Goal: Information Seeking & Learning: Check status

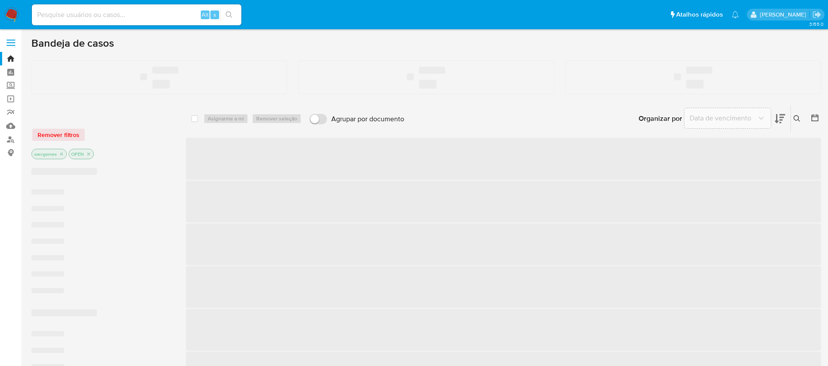
click at [62, 16] on input at bounding box center [137, 14] width 210 height 11
paste input "377791222"
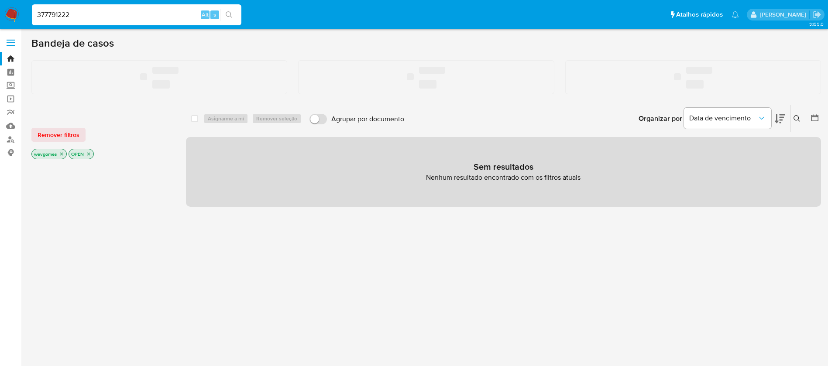
type input "377791222"
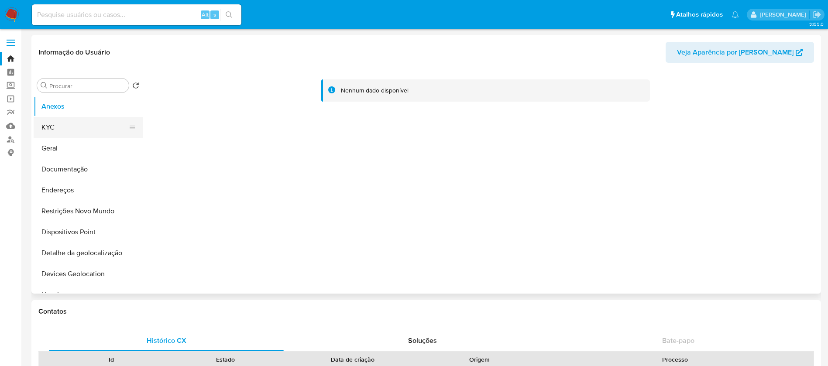
click at [54, 132] on button "KYC" at bounding box center [85, 127] width 102 height 21
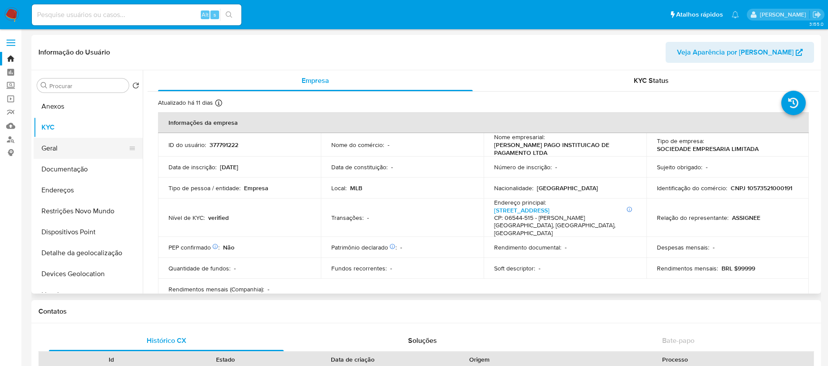
select select "10"
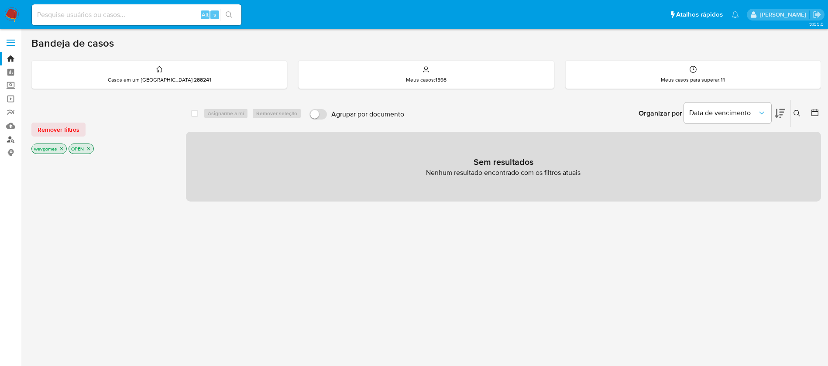
click at [13, 141] on link "Localizador de pessoas" at bounding box center [52, 140] width 104 height 14
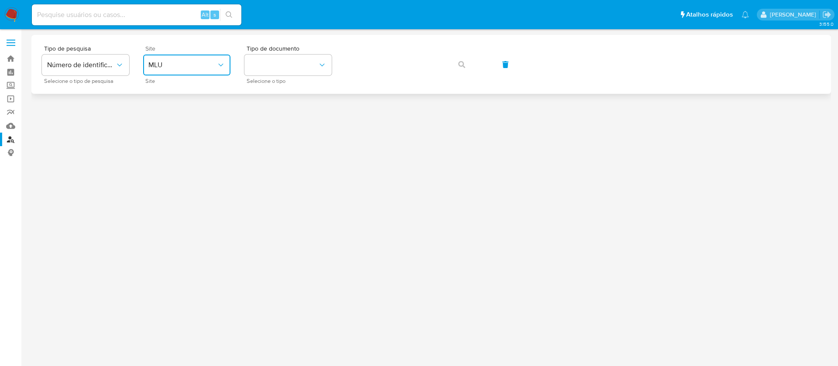
click at [215, 63] on span "MLU" at bounding box center [182, 65] width 68 height 9
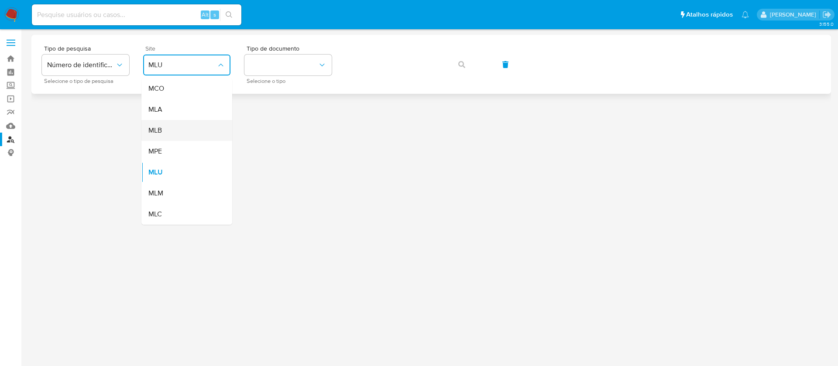
click at [167, 132] on div "MLB" at bounding box center [184, 130] width 72 height 21
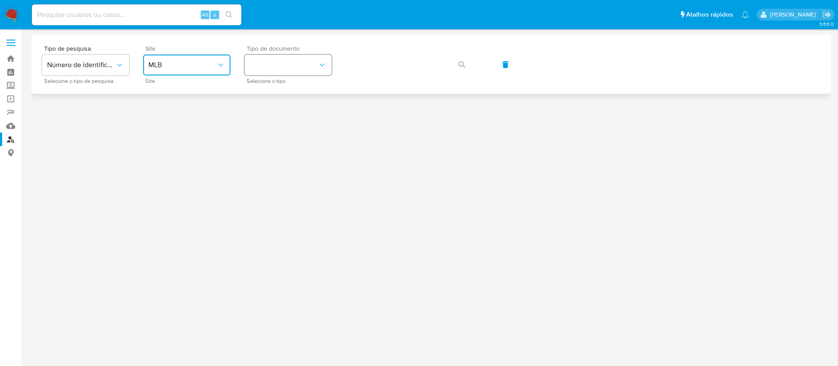
click at [308, 69] on button "identificationType" at bounding box center [288, 65] width 87 height 21
click at [266, 117] on div "CPF CPF" at bounding box center [286, 123] width 72 height 30
click at [456, 60] on button "button" at bounding box center [462, 64] width 30 height 21
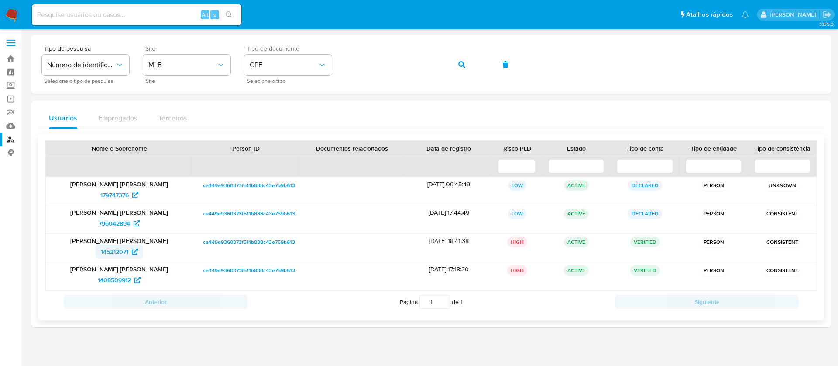
click at [108, 255] on span "145212071" at bounding box center [115, 252] width 28 height 14
click at [107, 282] on span "1408509912" at bounding box center [114, 280] width 33 height 14
click at [113, 224] on span "796042894" at bounding box center [114, 224] width 31 height 14
click at [124, 200] on span "179747376" at bounding box center [114, 195] width 28 height 14
click at [456, 62] on button "button" at bounding box center [462, 64] width 30 height 21
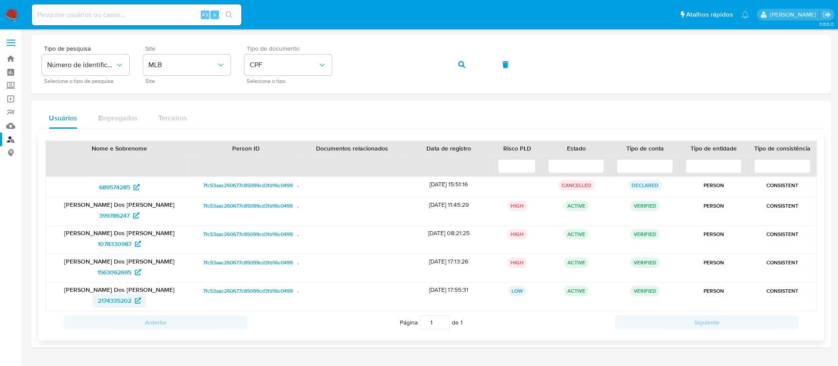
click at [113, 303] on span "2174335202" at bounding box center [115, 301] width 34 height 14
click at [114, 274] on span "1563062695" at bounding box center [114, 273] width 34 height 14
click at [118, 245] on span "1078330987" at bounding box center [115, 244] width 34 height 14
click at [108, 215] on span "399786247" at bounding box center [114, 216] width 31 height 14
click at [106, 185] on span "689574285" at bounding box center [114, 187] width 31 height 14
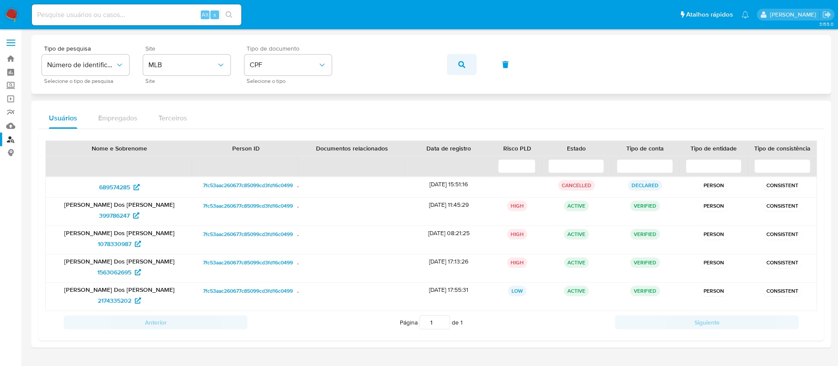
click at [452, 63] on button "button" at bounding box center [462, 64] width 30 height 21
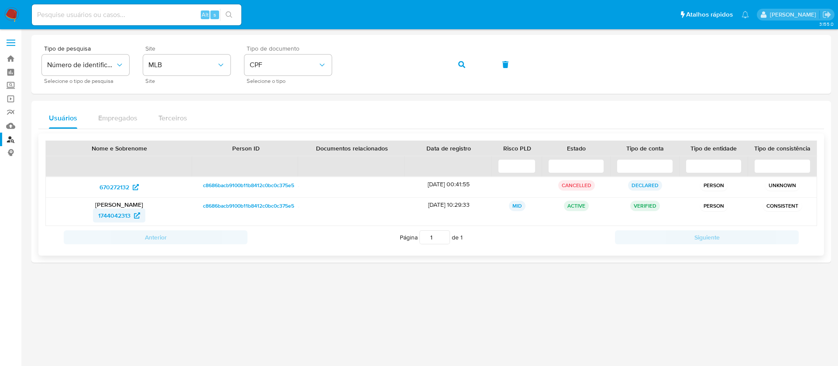
click at [114, 217] on span "1744042313" at bounding box center [114, 216] width 32 height 14
click at [455, 62] on button "button" at bounding box center [462, 64] width 30 height 21
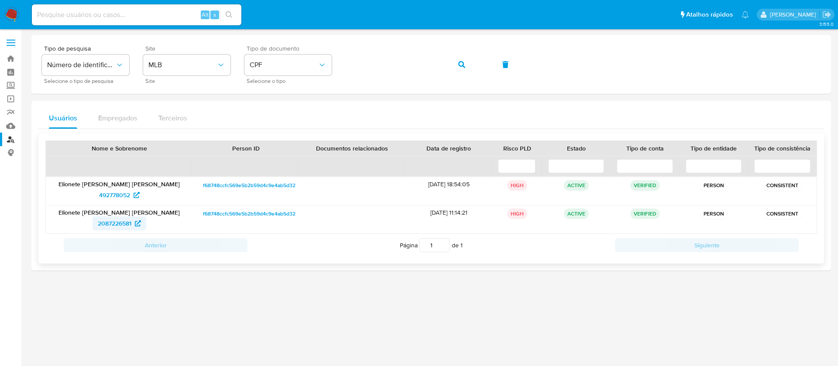
click at [105, 224] on span "2087226581" at bounding box center [115, 224] width 34 height 14
click at [112, 198] on span "492778052" at bounding box center [114, 195] width 31 height 14
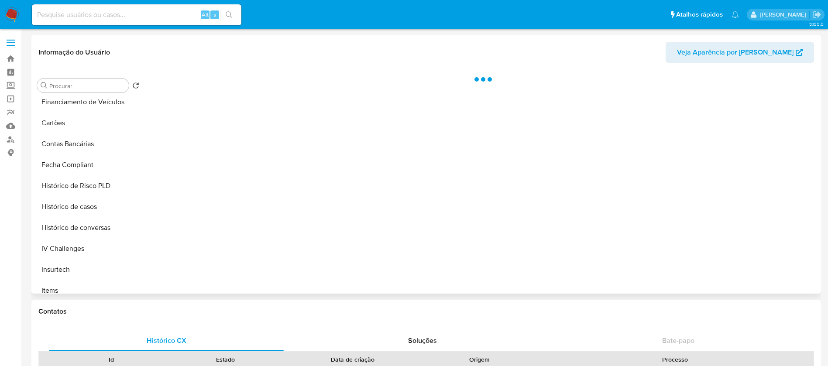
scroll to position [390, 0]
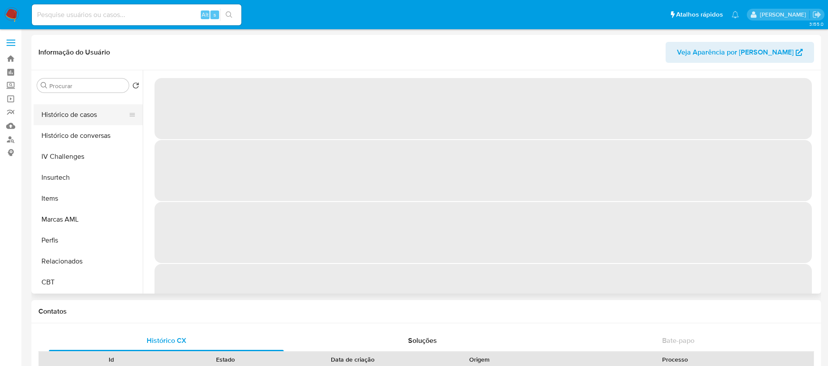
click at [57, 114] on button "Histórico de casos" at bounding box center [85, 114] width 102 height 21
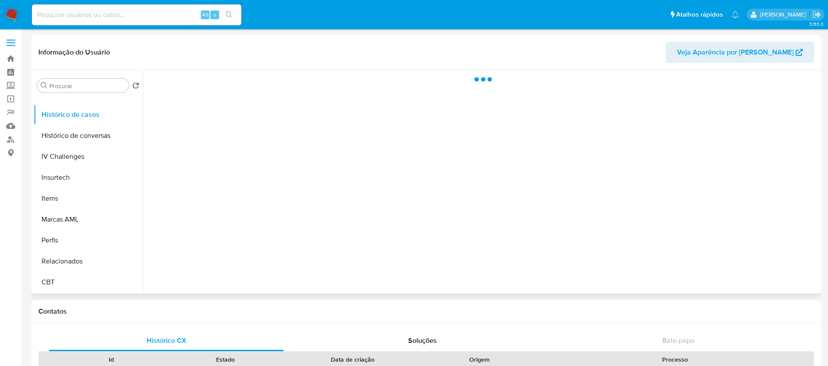
select select "10"
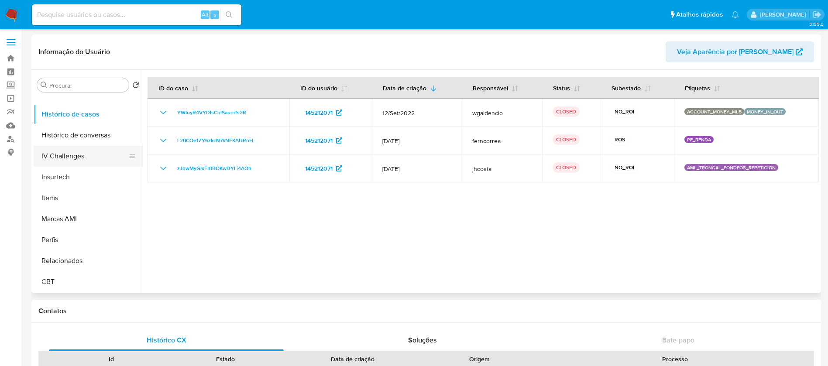
scroll to position [0, 0]
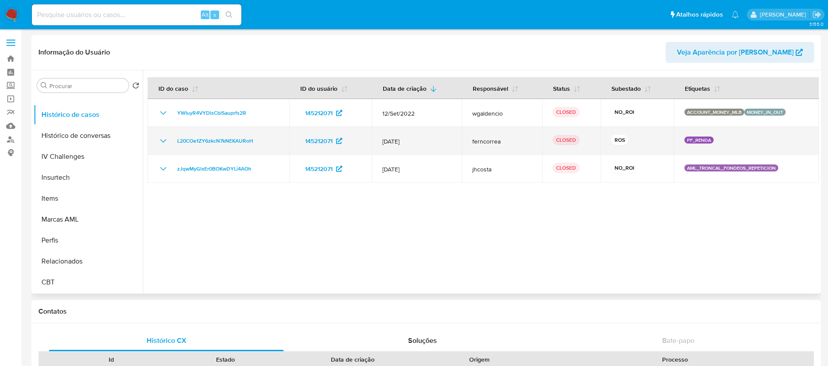
drag, startPoint x: 139, startPoint y: 260, endPoint x: 149, endPoint y: 145, distance: 116.2
click at [149, 145] on div "Procurar Retornar ao pedido padrão Anexos KYC Geral Documentação Endereços Rest…" at bounding box center [427, 182] width 786 height 224
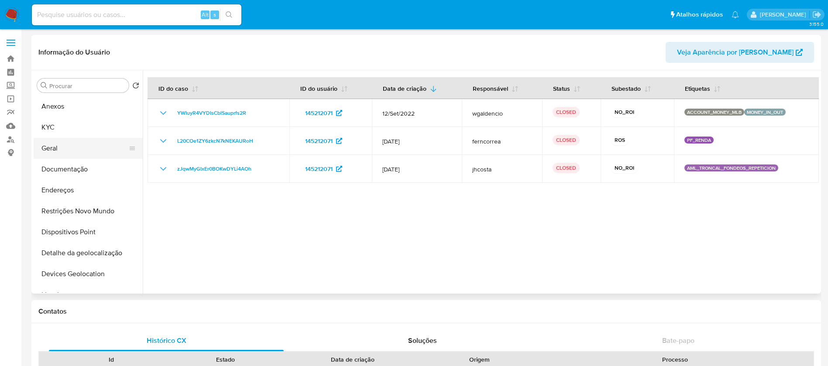
click at [60, 147] on button "Geral" at bounding box center [85, 148] width 102 height 21
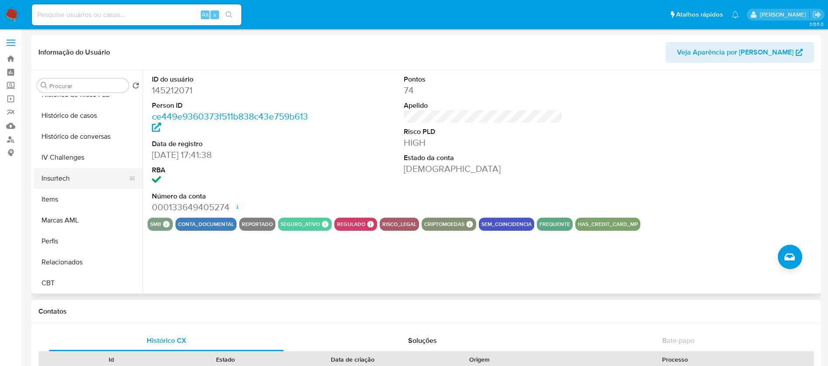
scroll to position [390, 0]
click at [63, 119] on button "Histórico de casos" at bounding box center [85, 114] width 102 height 21
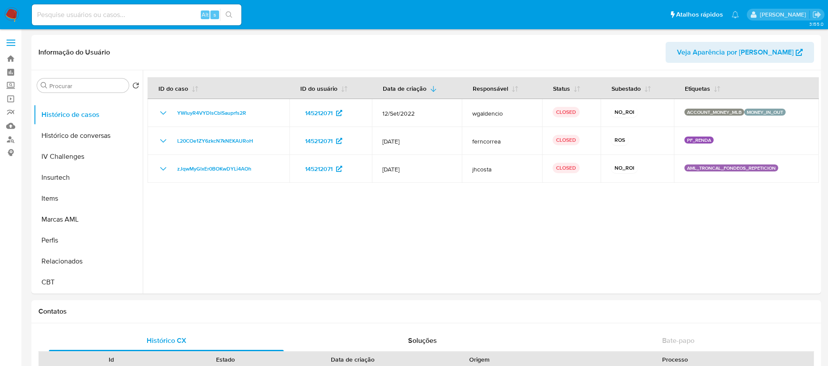
click at [154, 19] on input at bounding box center [137, 14] width 210 height 11
paste input "455222245"
type input "455222245"
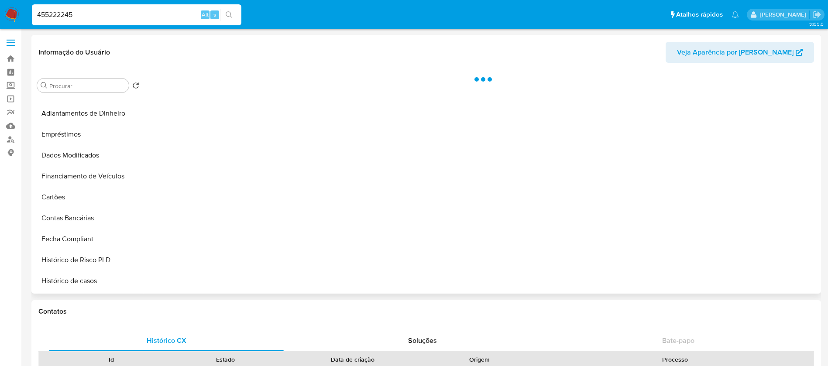
scroll to position [349, 0]
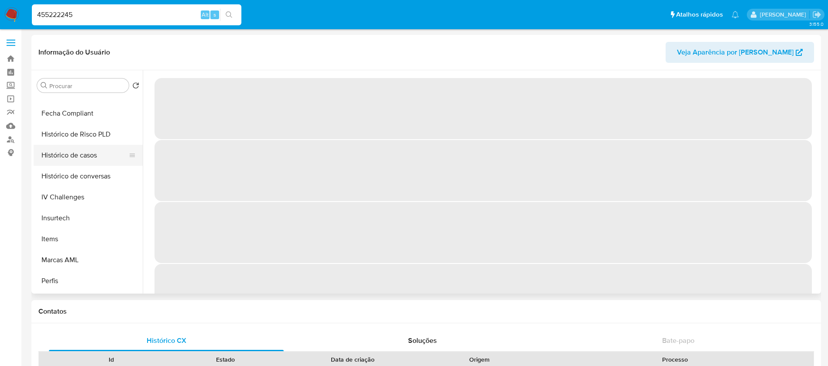
click at [63, 160] on button "Histórico de casos" at bounding box center [85, 155] width 102 height 21
select select "10"
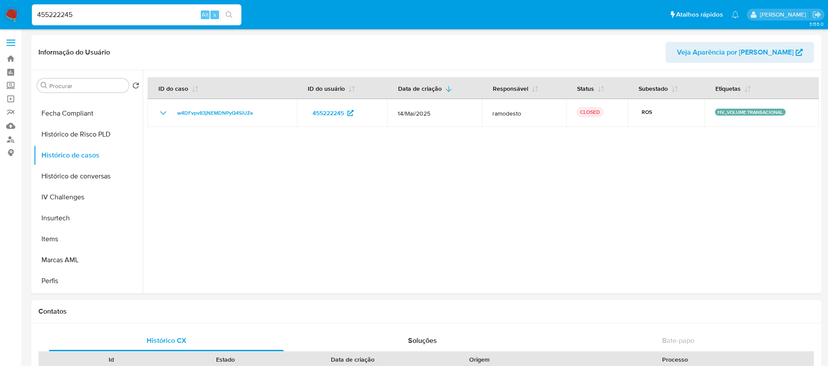
click at [128, 11] on input "455222245" at bounding box center [137, 14] width 210 height 11
paste input "2154409071"
type input "2154409071"
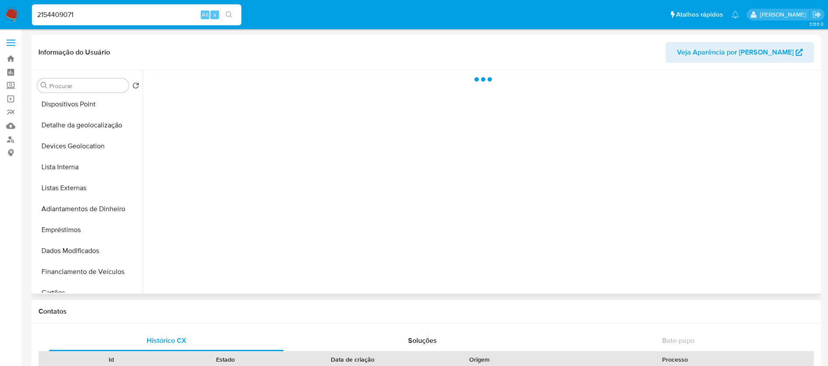
scroll to position [390, 0]
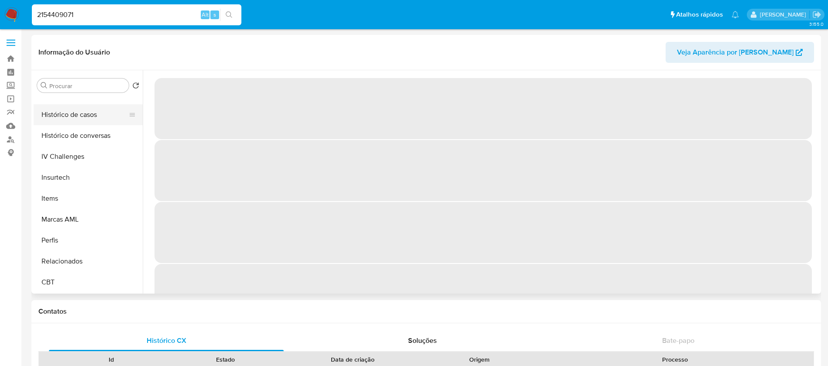
click at [58, 123] on button "Histórico de casos" at bounding box center [85, 114] width 102 height 21
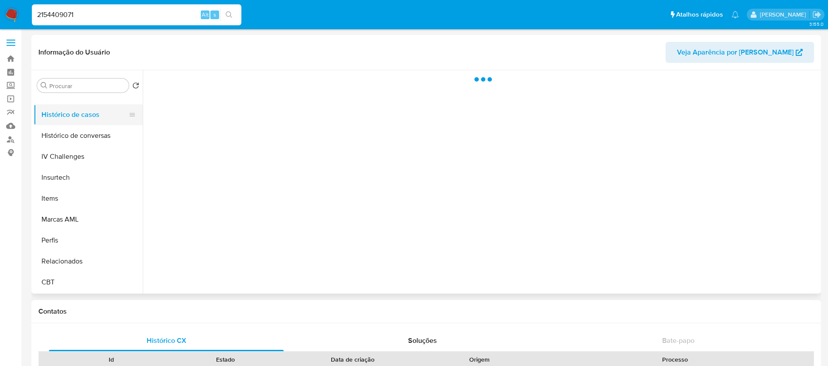
select select "10"
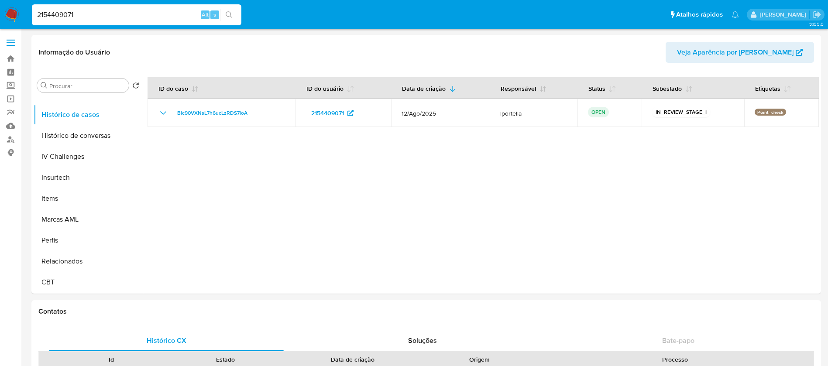
click at [128, 17] on input "2154409071" at bounding box center [137, 14] width 210 height 11
paste input "522790119"
type input "522790119"
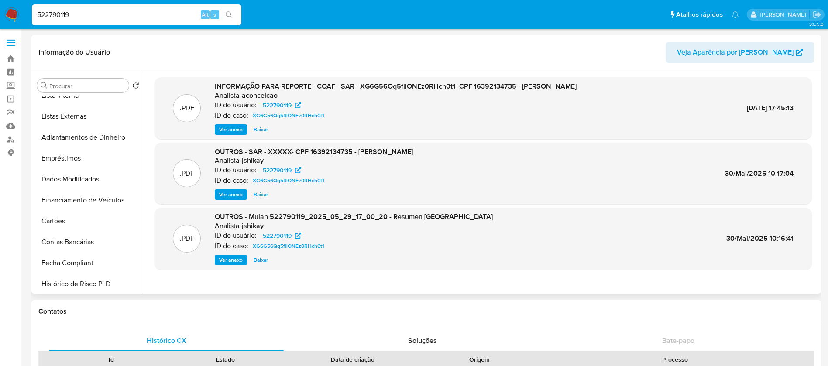
scroll to position [349, 0]
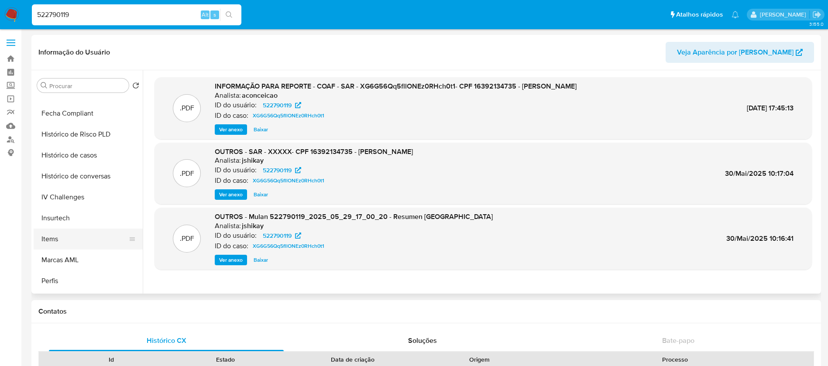
select select "10"
click at [64, 160] on button "Histórico de casos" at bounding box center [85, 155] width 102 height 21
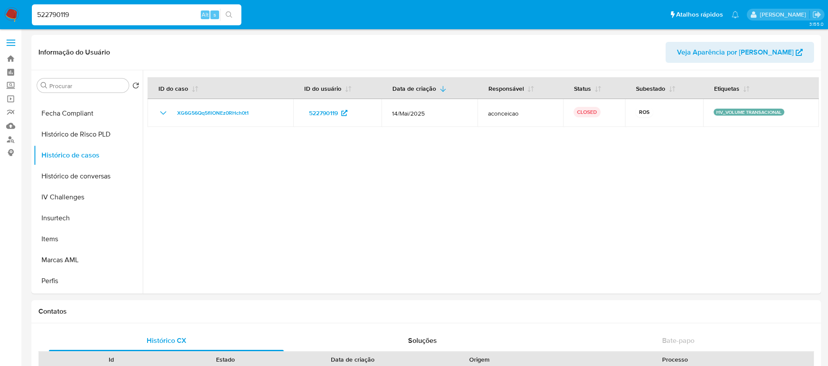
click at [118, 21] on div "522790119 Alt s" at bounding box center [137, 14] width 210 height 21
click at [110, 18] on input "522790119" at bounding box center [137, 14] width 210 height 11
paste input "24740495848"
click at [142, 22] on div "24740495848 Alt s" at bounding box center [137, 14] width 210 height 21
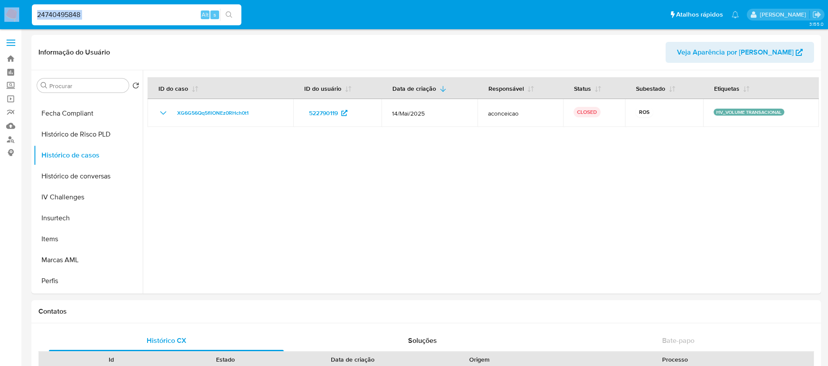
click at [142, 22] on div "24740495848 Alt s" at bounding box center [137, 14] width 210 height 21
click at [106, 16] on input "24740495848" at bounding box center [137, 14] width 210 height 11
paste input "77515544"
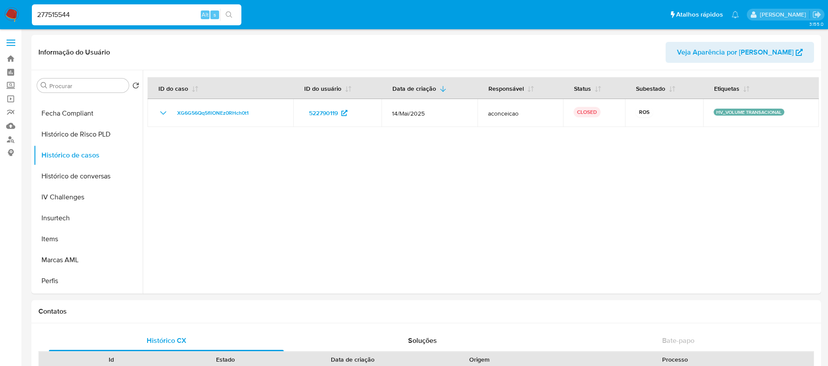
type input "277515544"
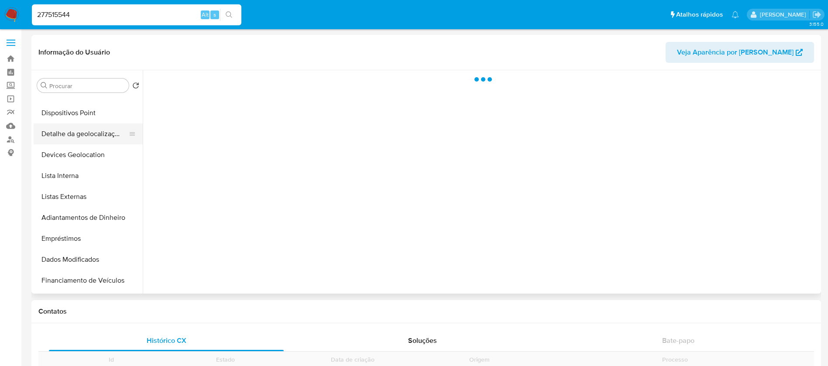
scroll to position [349, 0]
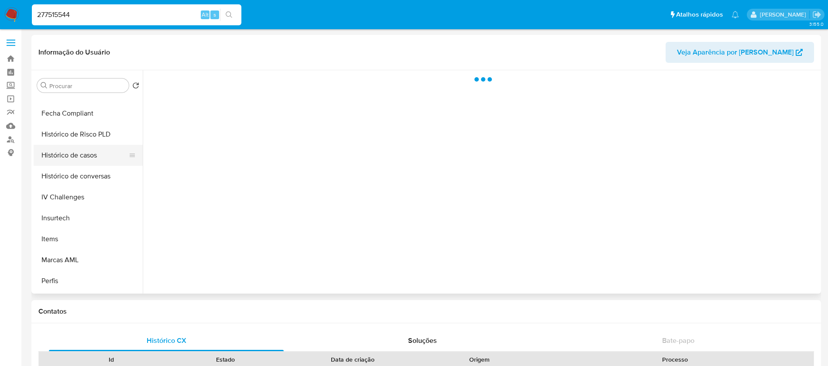
click at [66, 158] on button "Histórico de casos" at bounding box center [85, 155] width 102 height 21
select select "10"
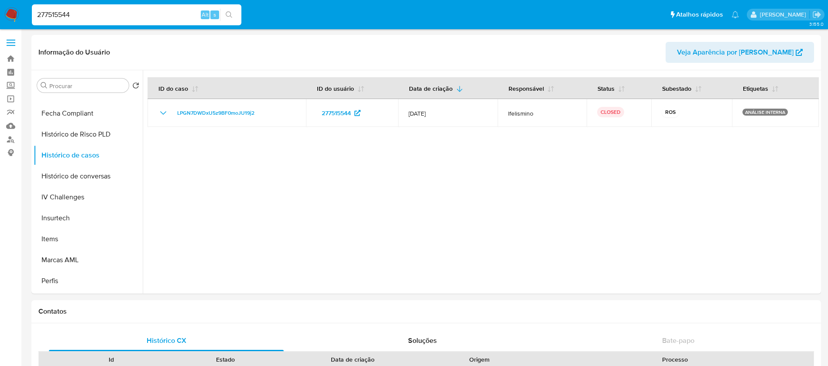
click at [93, 22] on div "277515544 Alt s" at bounding box center [137, 14] width 210 height 21
click at [93, 16] on input "277515544" at bounding box center [137, 14] width 210 height 11
paste input "51228222"
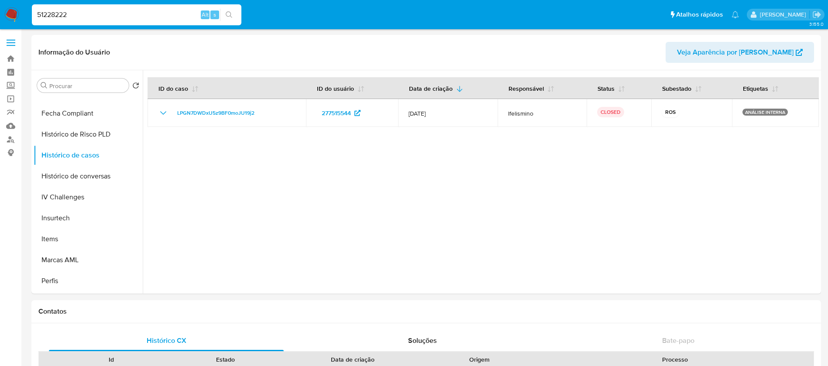
type input "51228222"
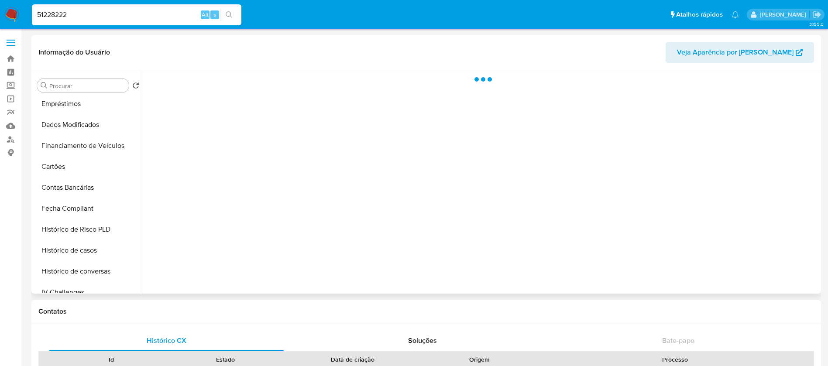
scroll to position [390, 0]
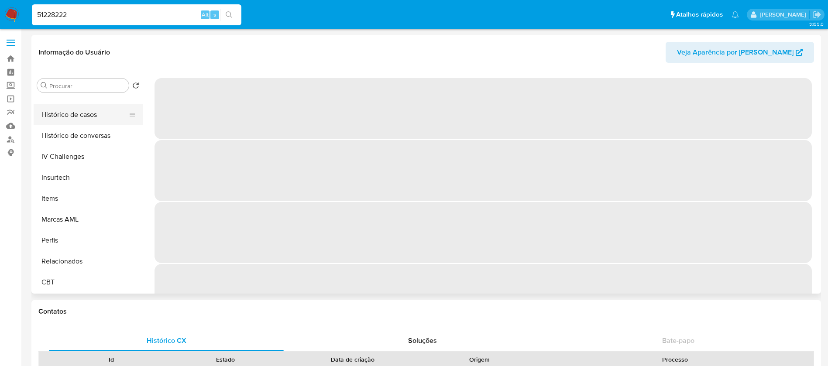
click at [62, 120] on button "Histórico de casos" at bounding box center [85, 114] width 102 height 21
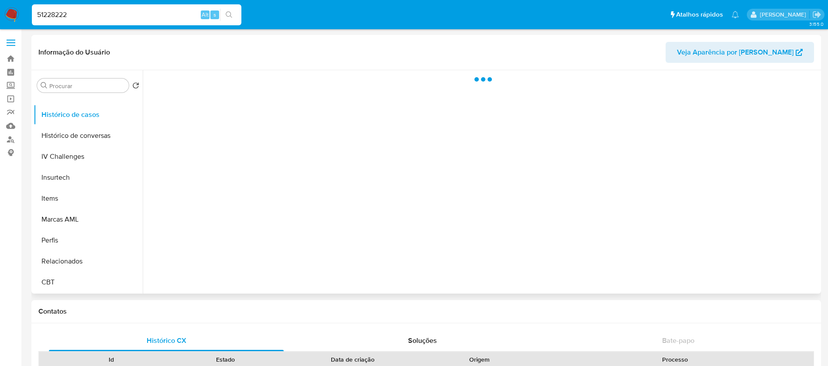
select select "10"
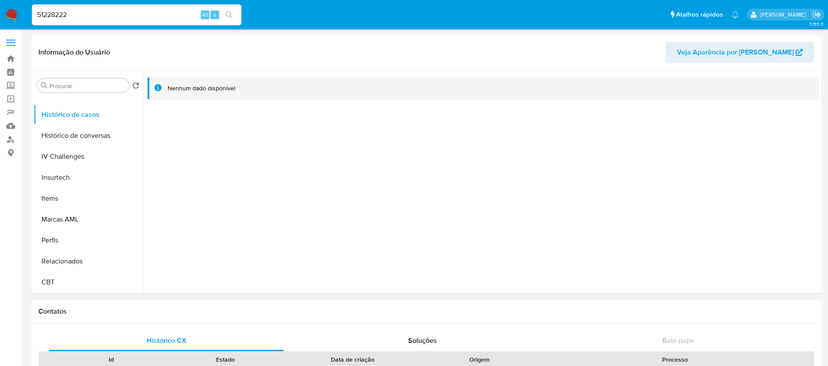
click at [122, 14] on input "51228222" at bounding box center [137, 14] width 210 height 11
paste input "1532504098"
type input "1532504098"
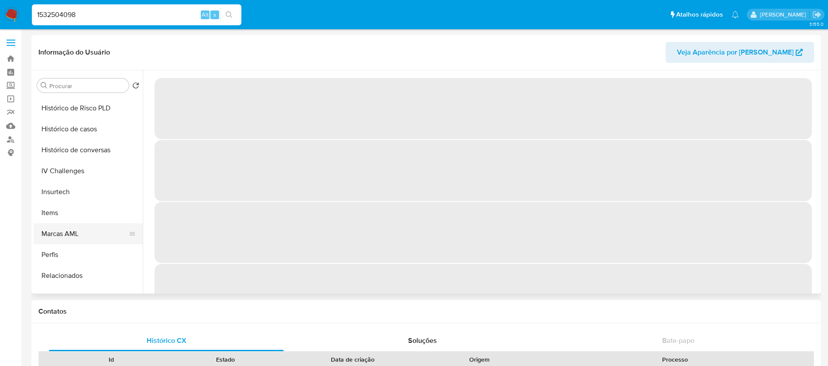
scroll to position [390, 0]
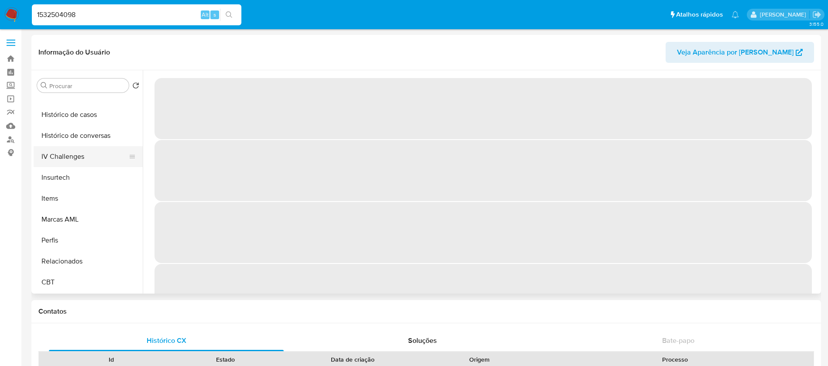
select select "10"
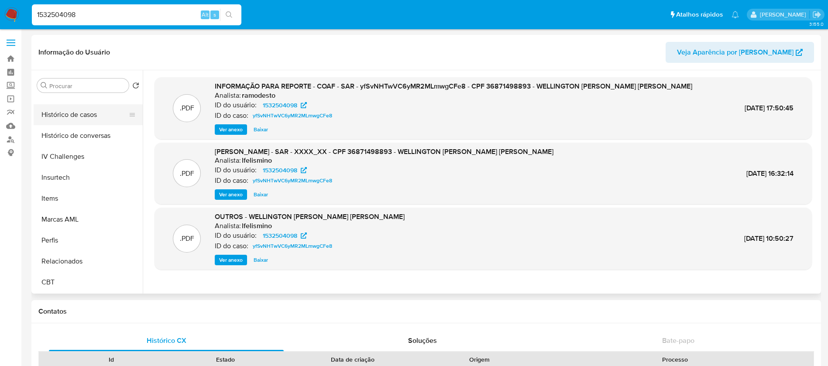
click at [49, 114] on button "Histórico de casos" at bounding box center [85, 114] width 102 height 21
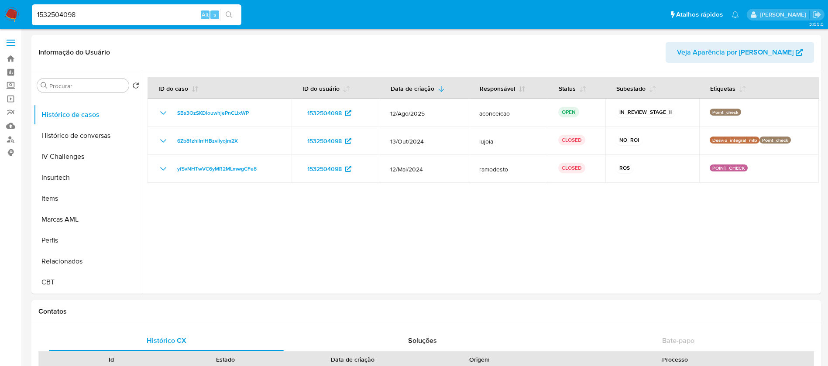
click at [102, 14] on input "1532504098" at bounding box center [137, 14] width 210 height 11
paste input "826246595"
type input "826246595"
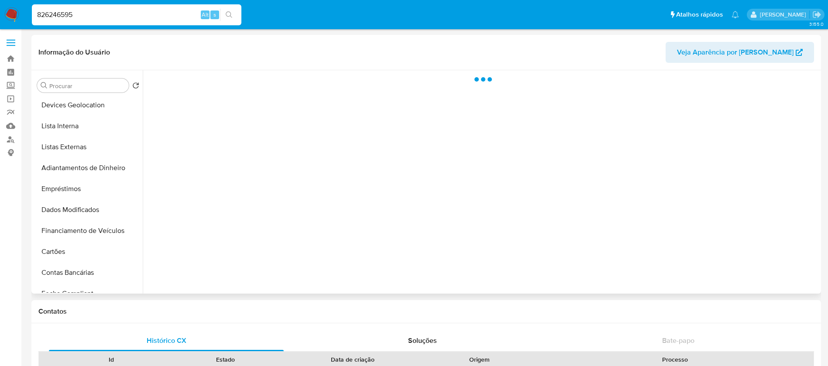
scroll to position [390, 0]
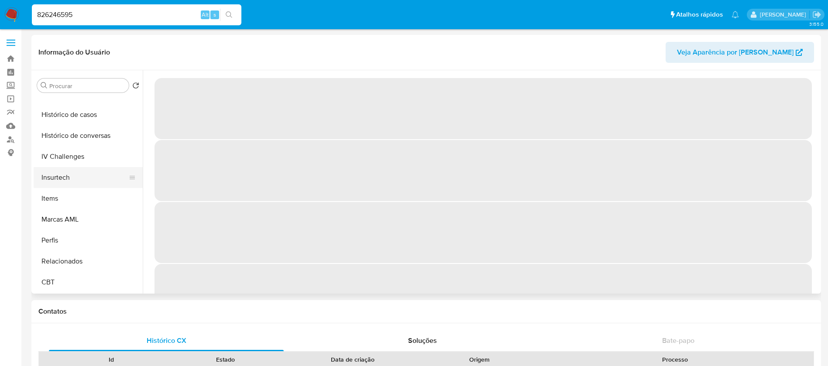
select select "10"
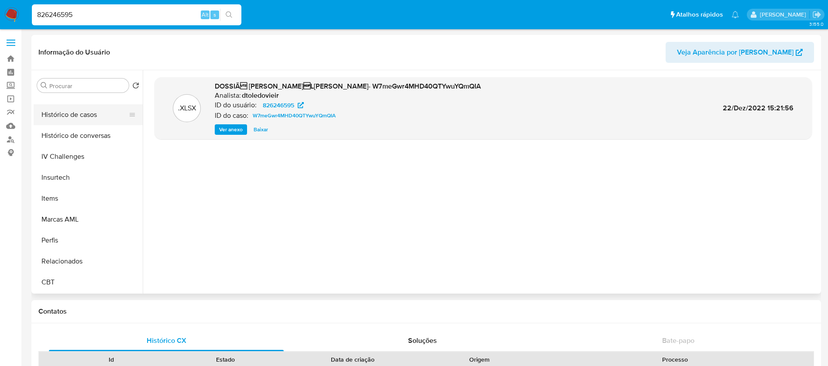
click at [66, 122] on button "Histórico de casos" at bounding box center [85, 114] width 102 height 21
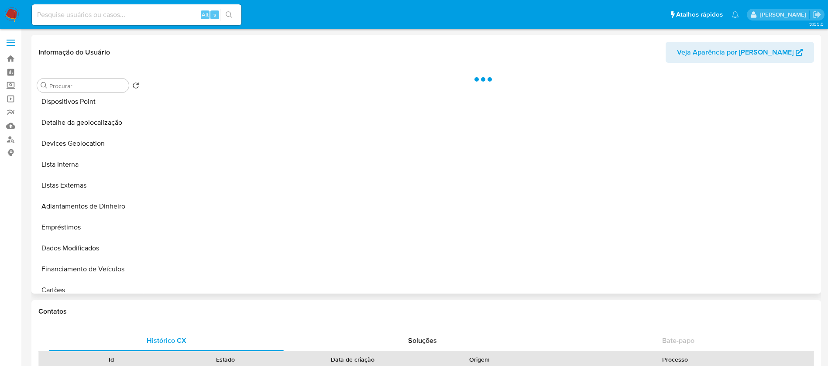
scroll to position [390, 0]
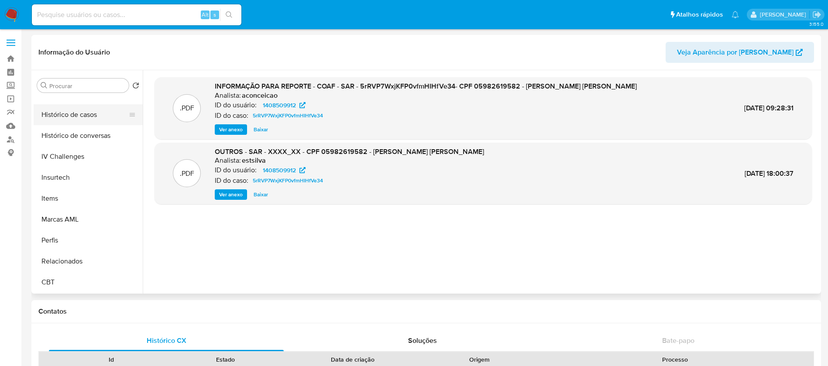
click at [78, 119] on button "Histórico de casos" at bounding box center [85, 114] width 102 height 21
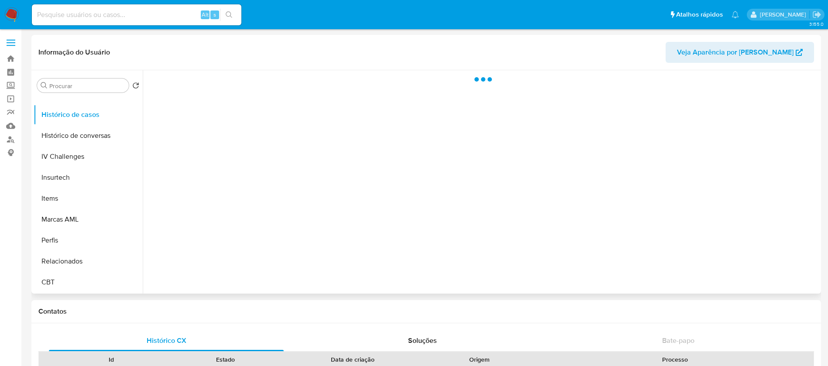
select select "10"
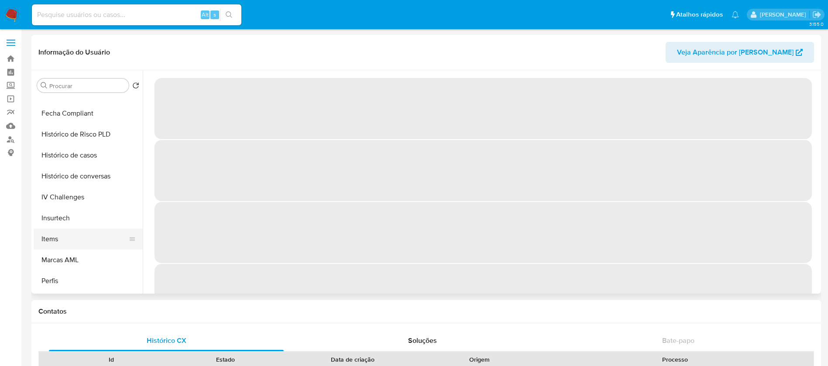
scroll to position [390, 0]
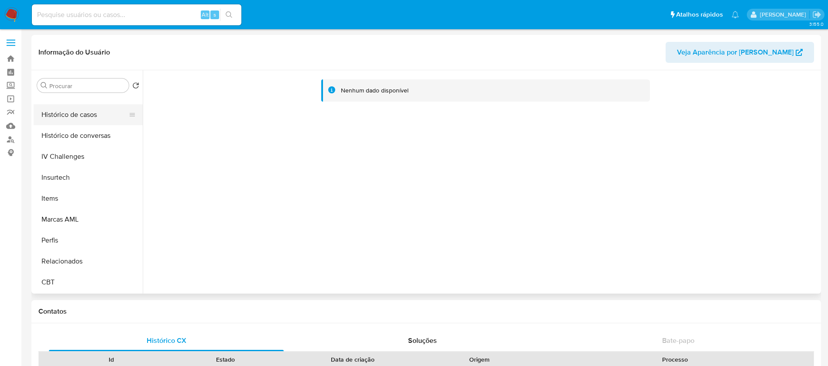
click at [64, 118] on button "Histórico de casos" at bounding box center [85, 114] width 102 height 21
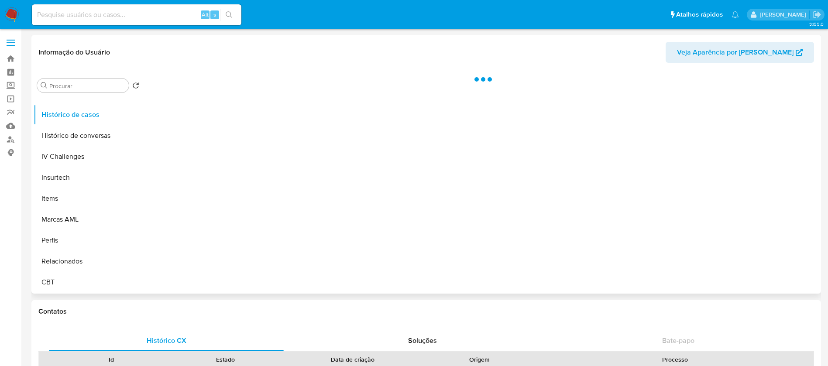
select select "10"
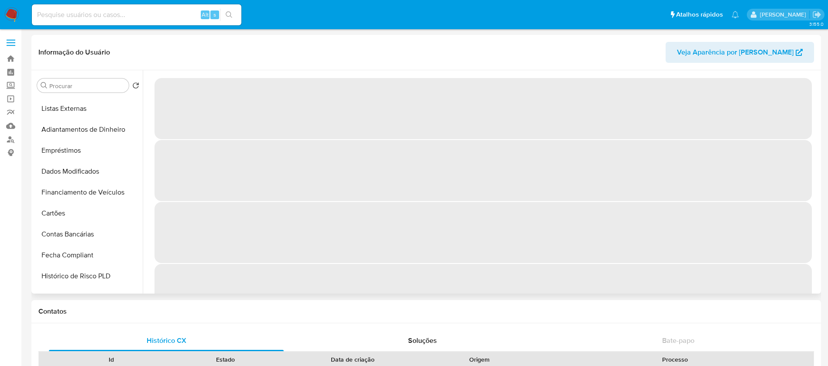
scroll to position [390, 0]
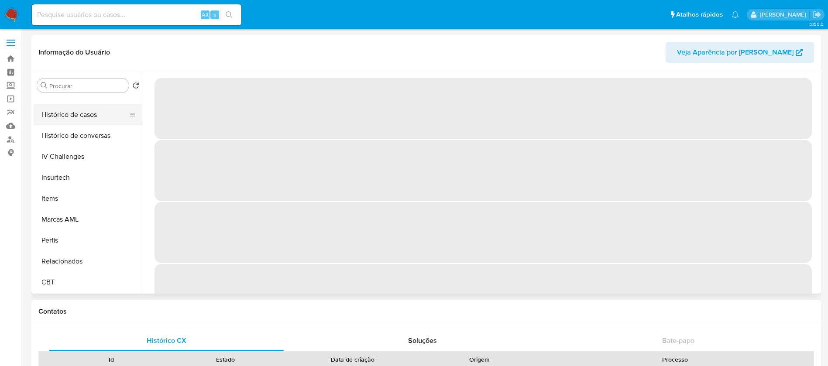
click at [62, 118] on button "Histórico de casos" at bounding box center [85, 114] width 102 height 21
select select "10"
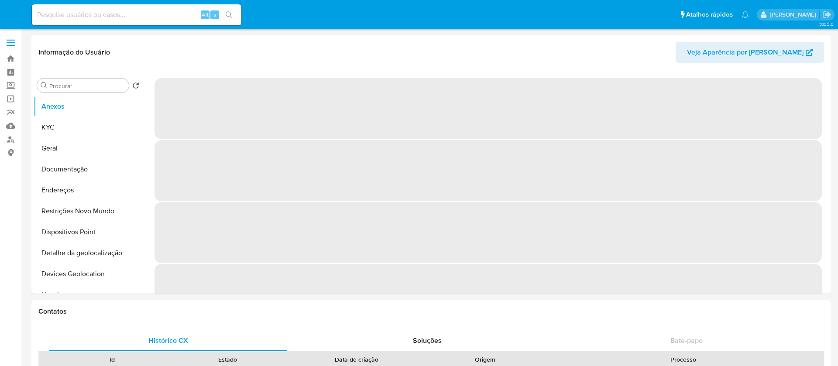
select select "10"
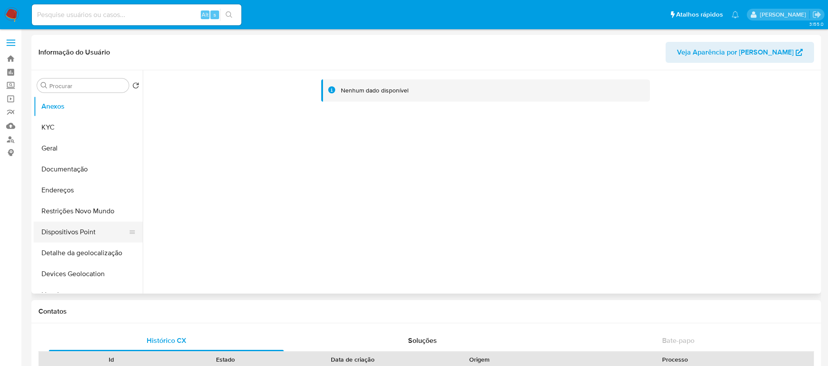
scroll to position [390, 0]
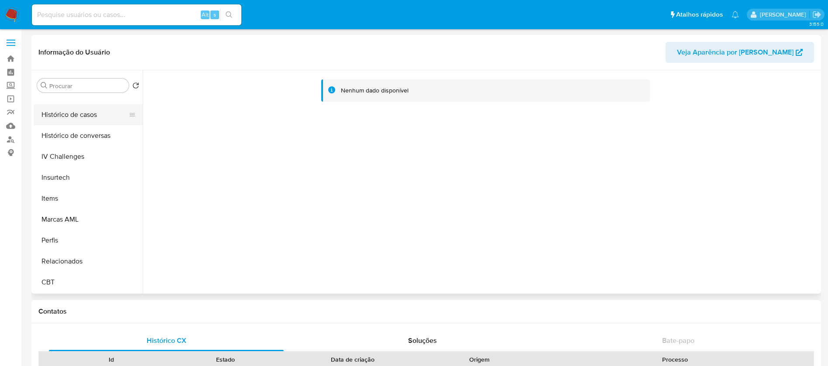
click at [61, 120] on button "Histórico de casos" at bounding box center [85, 114] width 102 height 21
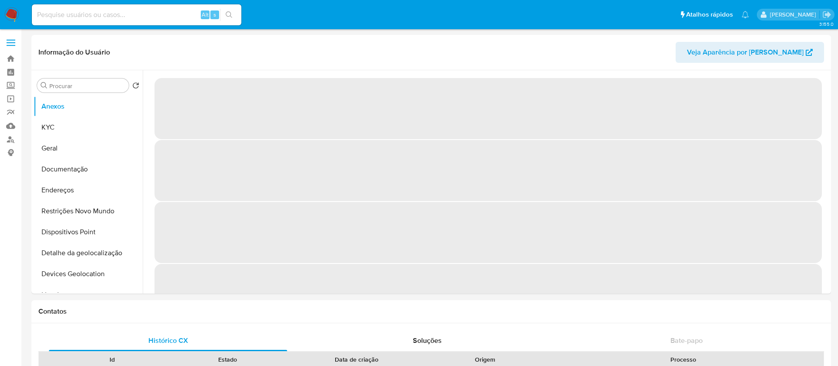
select select "10"
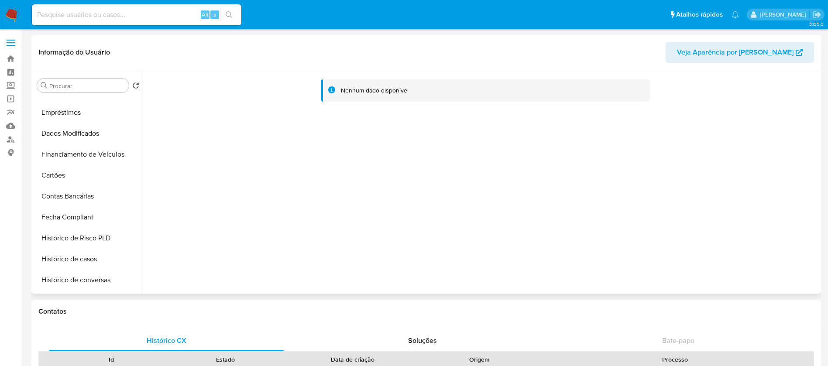
scroll to position [349, 0]
click at [59, 149] on button "Histórico de casos" at bounding box center [85, 155] width 102 height 21
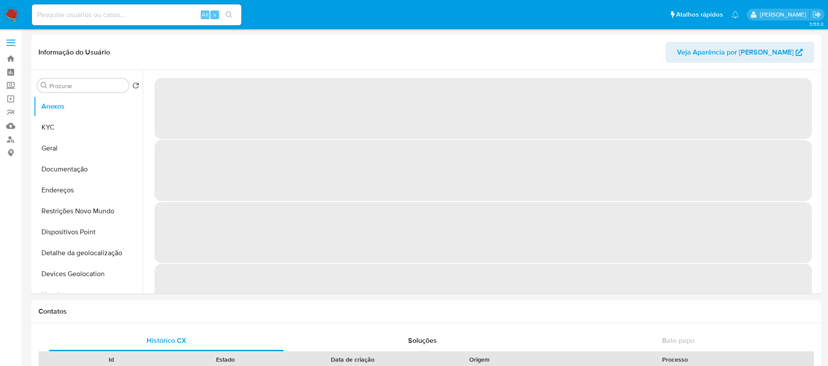
select select "10"
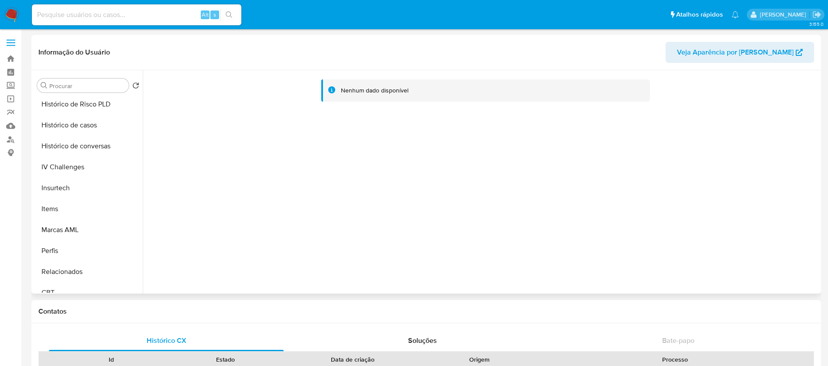
scroll to position [390, 0]
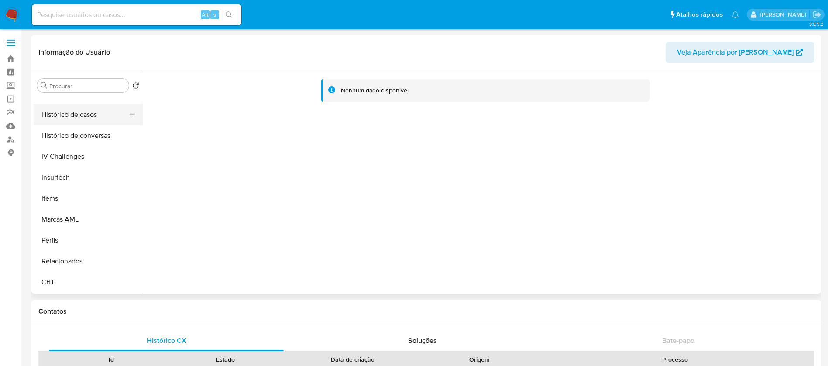
click at [65, 119] on button "Histórico de casos" at bounding box center [85, 114] width 102 height 21
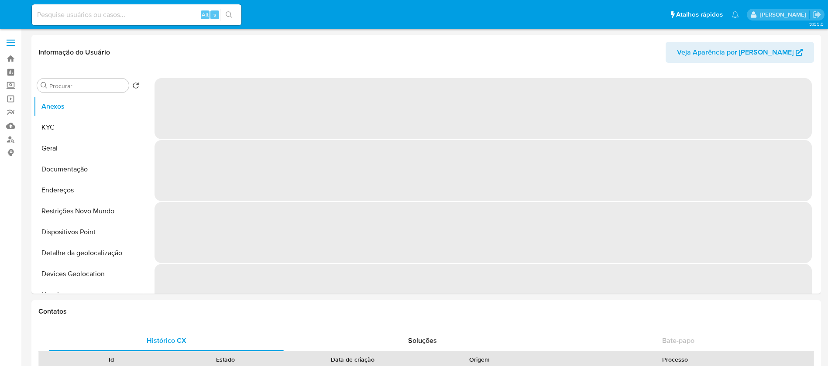
select select "10"
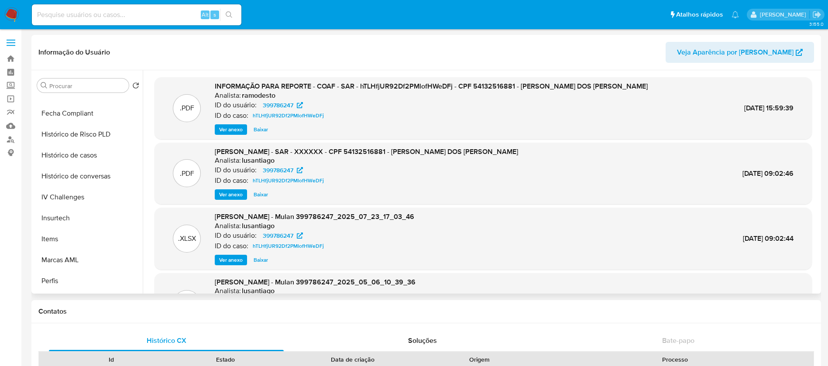
scroll to position [390, 0]
click at [58, 114] on button "Histórico de casos" at bounding box center [85, 114] width 102 height 21
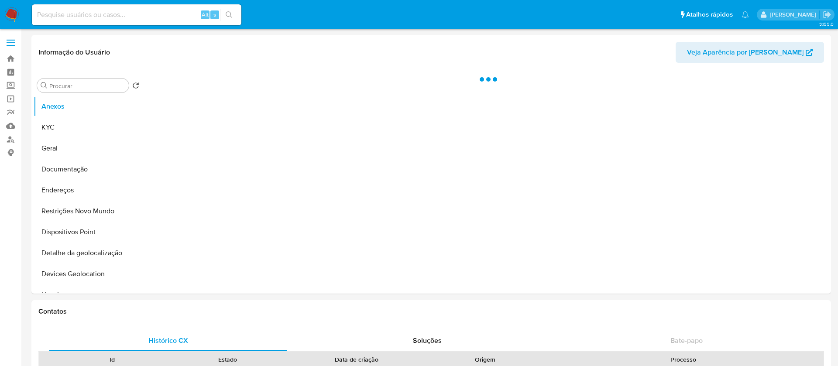
select select "10"
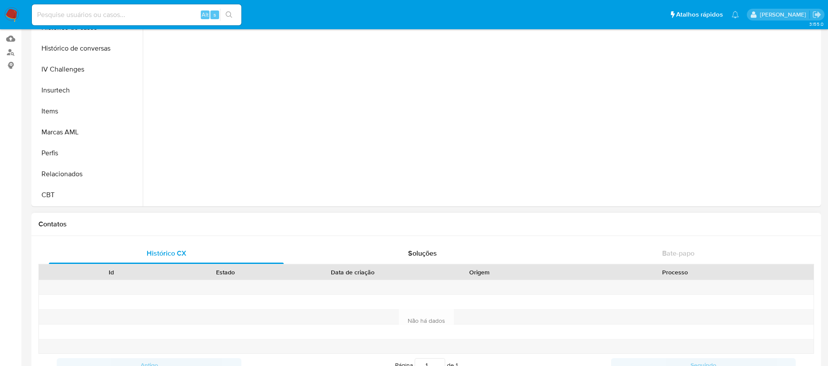
scroll to position [303, 0]
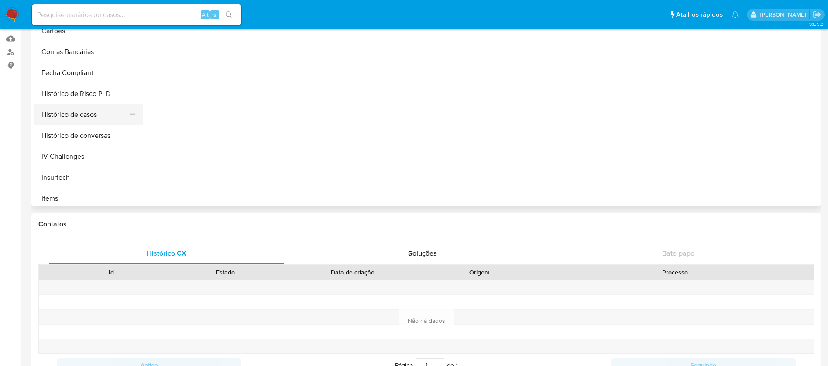
click at [65, 121] on button "Histórico de casos" at bounding box center [85, 114] width 102 height 21
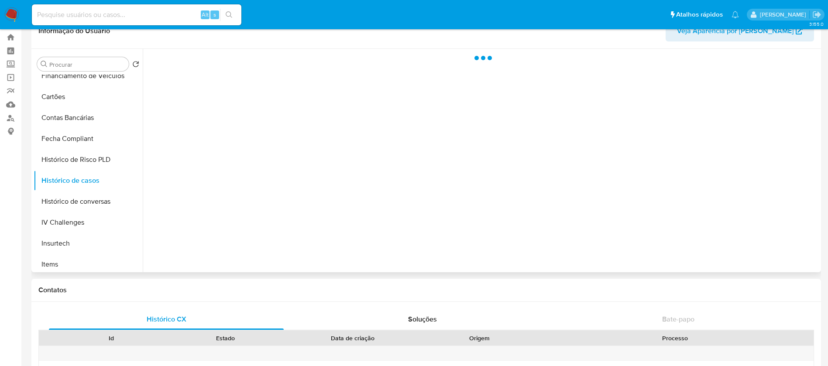
scroll to position [0, 0]
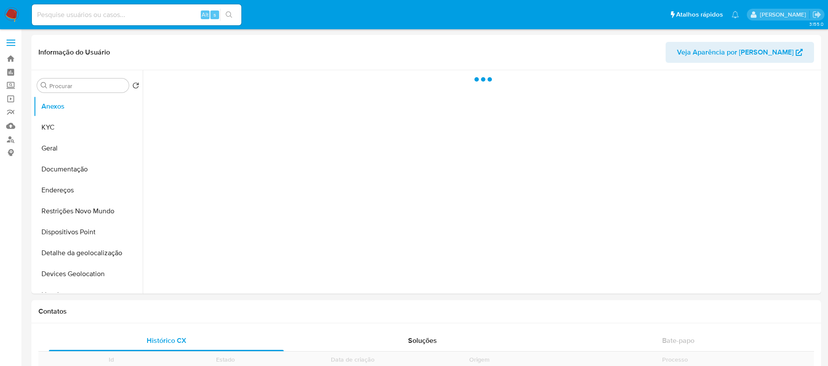
scroll to position [390, 0]
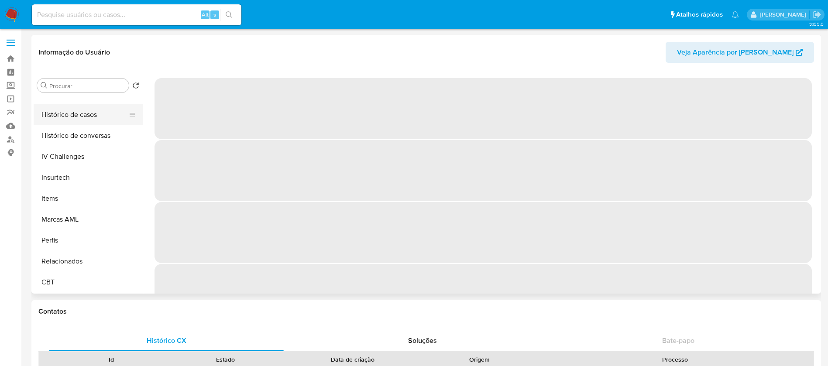
click at [55, 122] on button "Histórico de casos" at bounding box center [85, 114] width 102 height 21
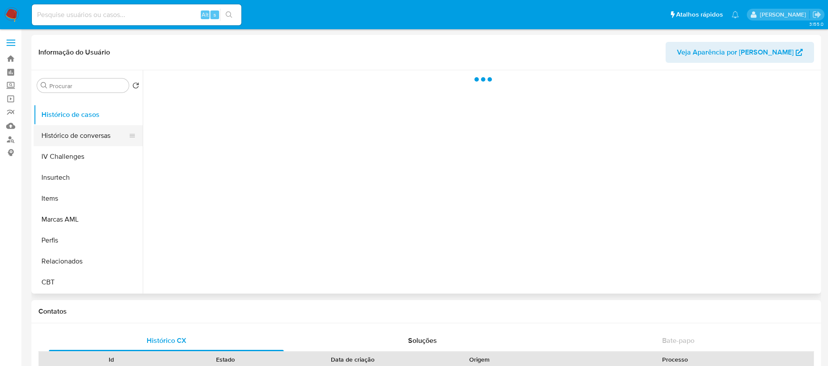
select select "10"
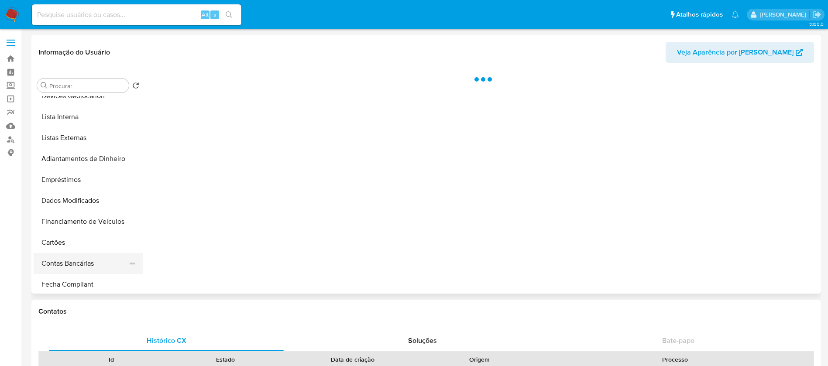
scroll to position [349, 0]
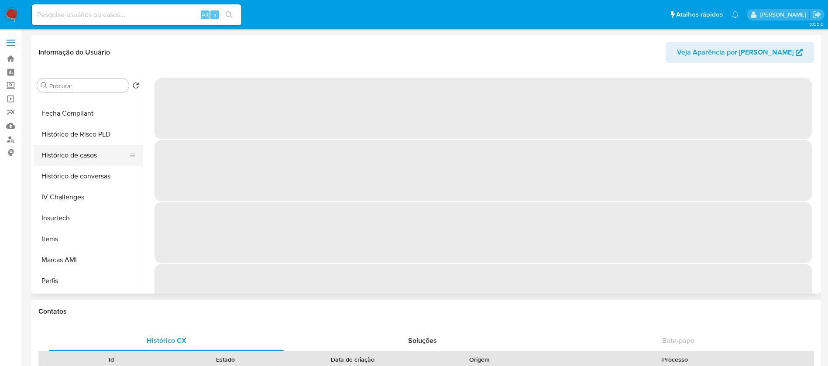
click at [74, 161] on button "Histórico de casos" at bounding box center [85, 155] width 102 height 21
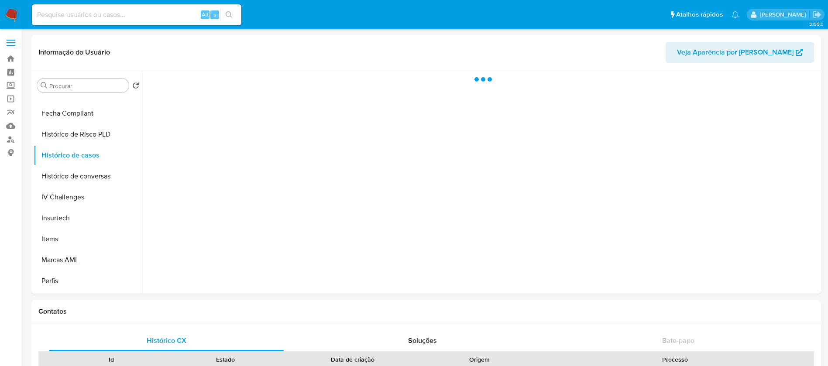
select select "10"
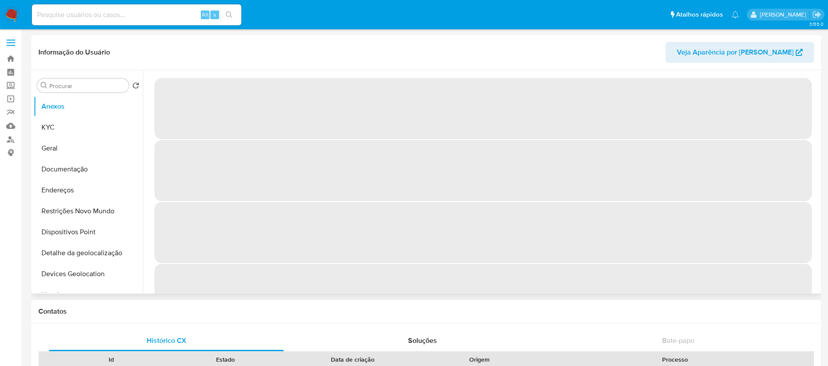
scroll to position [390, 0]
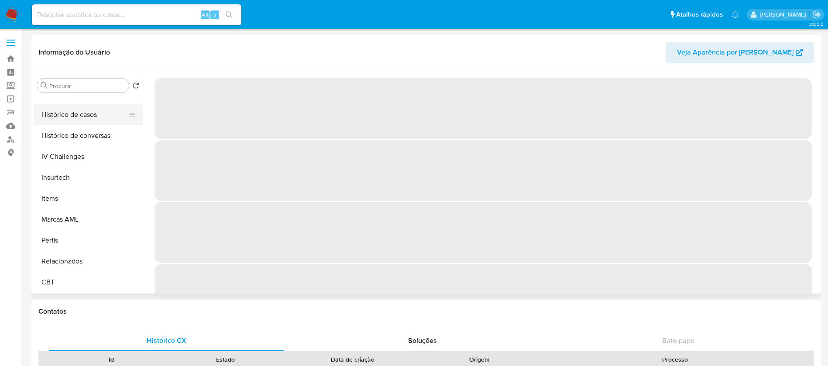
select select "10"
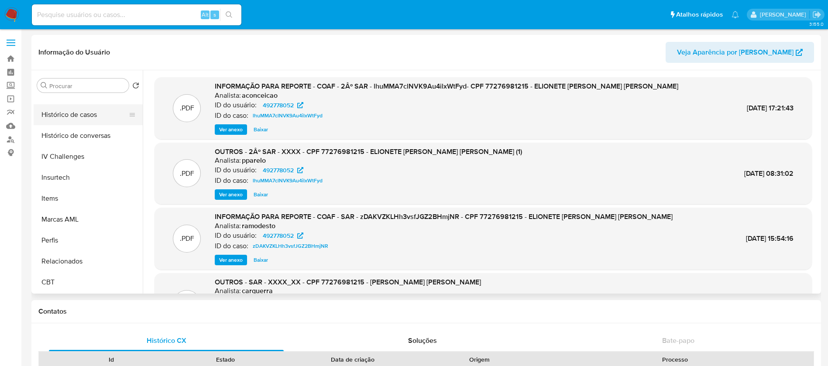
click at [62, 115] on button "Histórico de casos" at bounding box center [85, 114] width 102 height 21
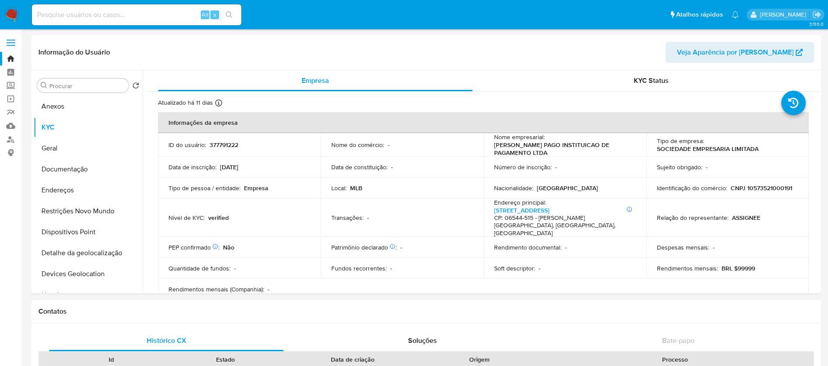
select select "10"
click at [139, 15] on input at bounding box center [137, 14] width 210 height 11
paste input "1040164443"
type input "1040164443"
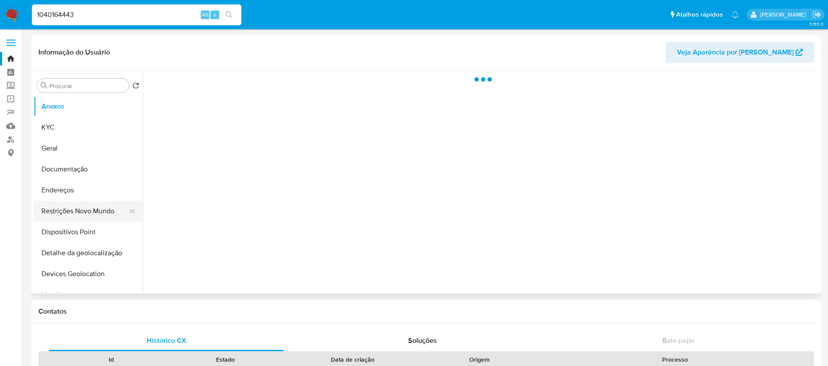
click at [81, 212] on button "Restrições Novo Mundo" at bounding box center [85, 211] width 102 height 21
select select "10"
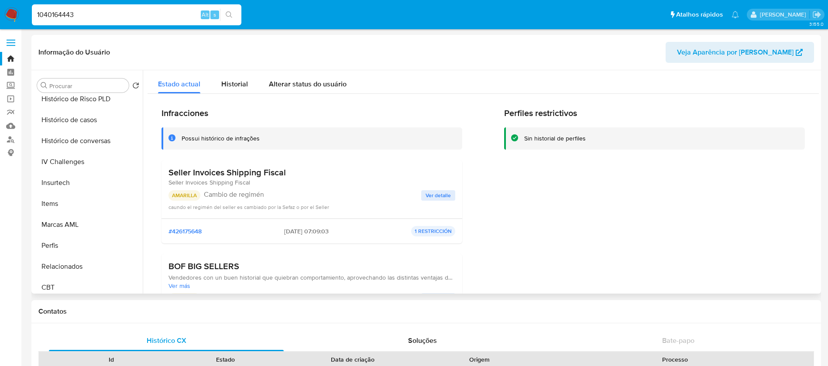
scroll to position [390, 0]
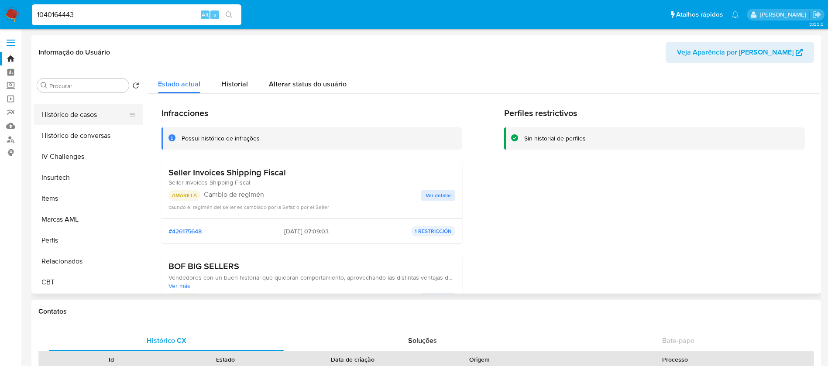
click at [61, 117] on button "Histórico de casos" at bounding box center [85, 114] width 102 height 21
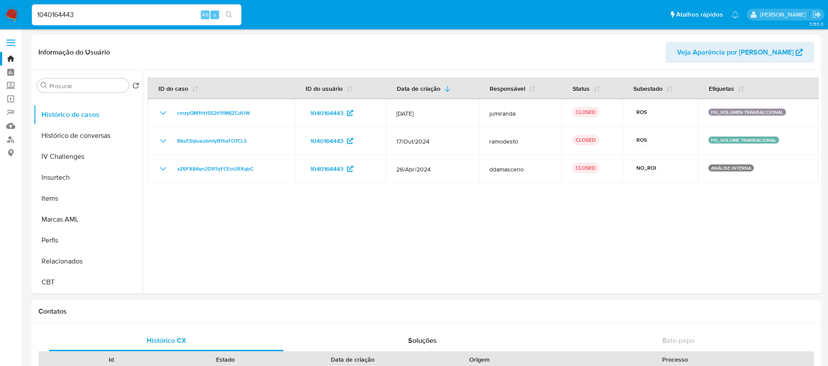
click at [156, 18] on input "1040164443" at bounding box center [137, 14] width 210 height 11
paste input "2250493671"
type input "2250493671"
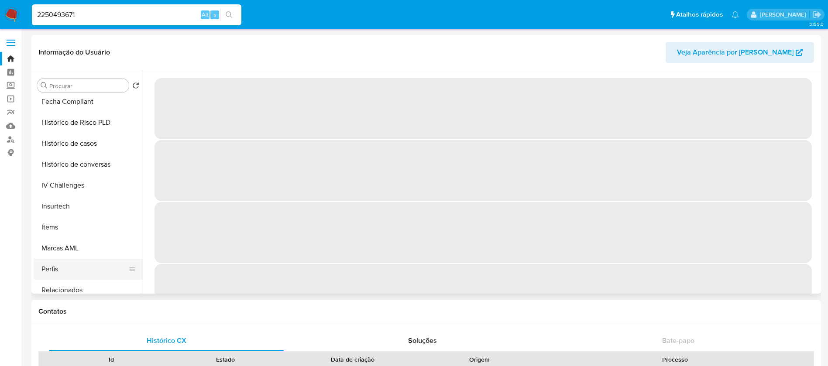
scroll to position [390, 0]
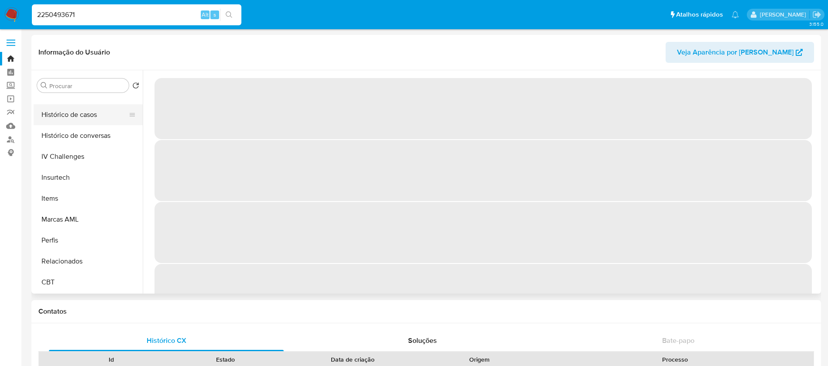
select select "10"
click at [60, 117] on button "Histórico de casos" at bounding box center [85, 114] width 102 height 21
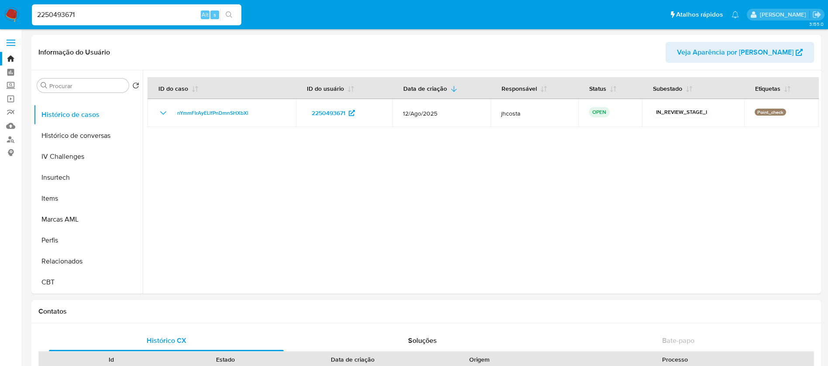
click at [139, 19] on input "2250493671" at bounding box center [137, 14] width 210 height 11
paste input "121526973"
type input "2121526973"
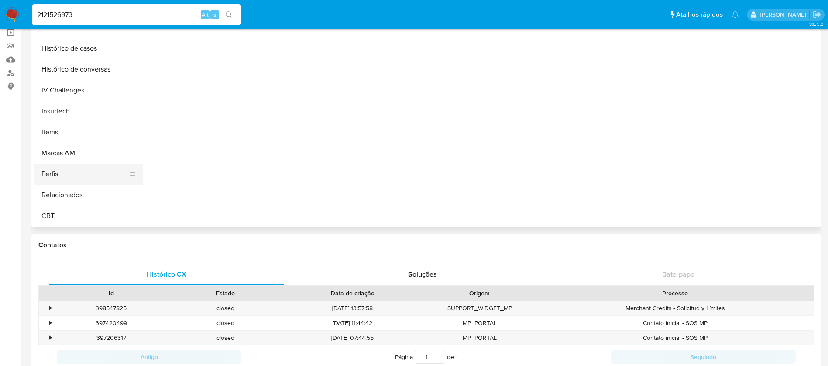
scroll to position [87, 0]
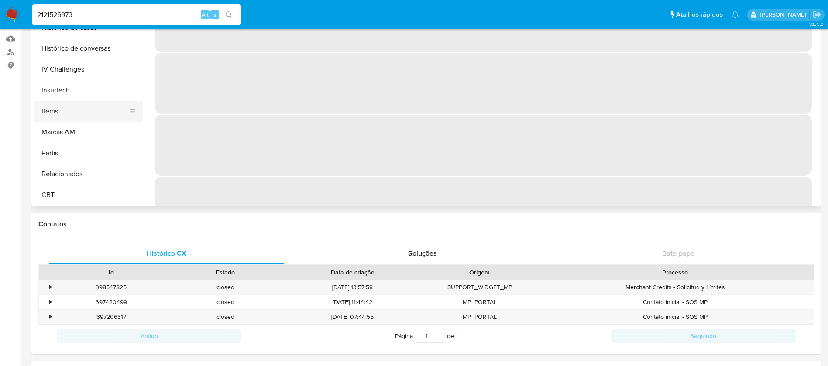
select select "10"
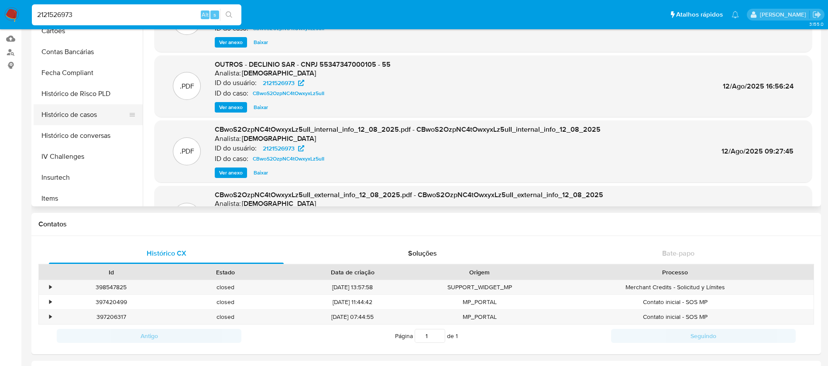
click at [67, 118] on button "Histórico de casos" at bounding box center [85, 114] width 102 height 21
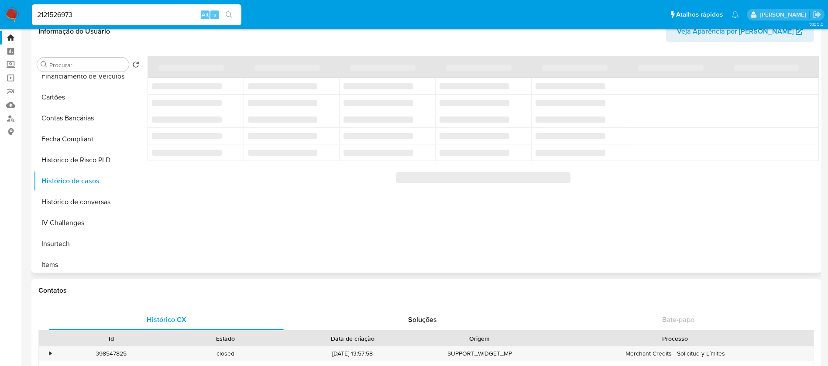
scroll to position [0, 0]
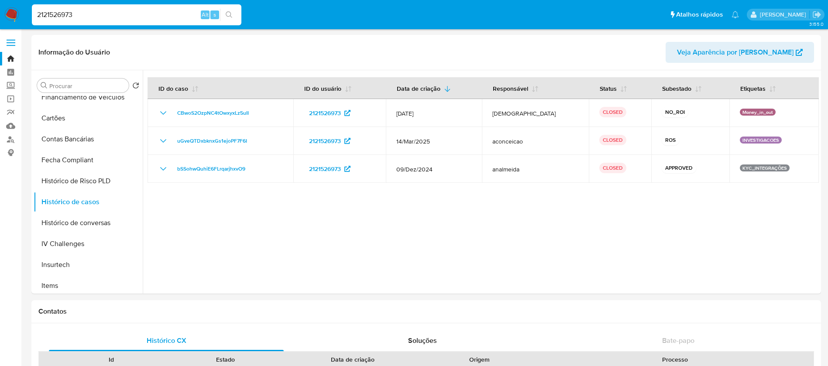
click at [136, 19] on input "2121526973" at bounding box center [137, 14] width 210 height 11
paste input "1228658995"
type input "1228658995"
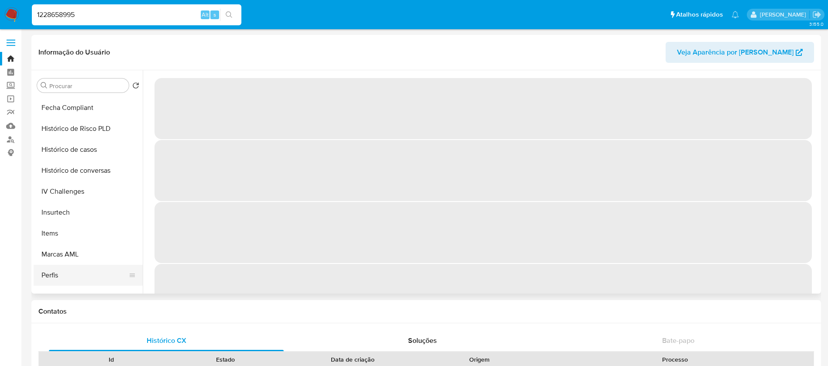
scroll to position [390, 0]
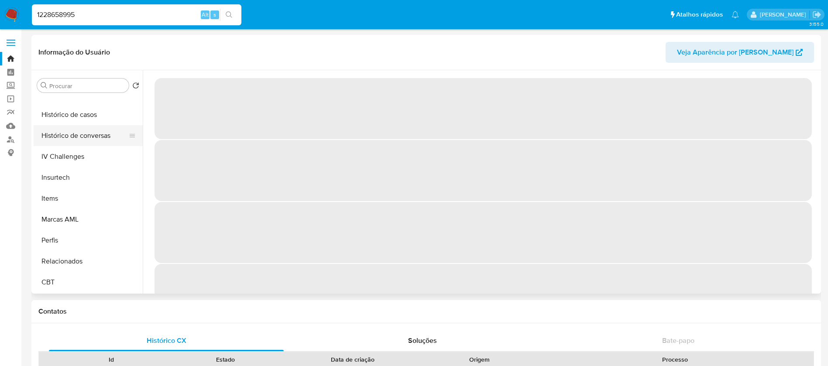
select select "10"
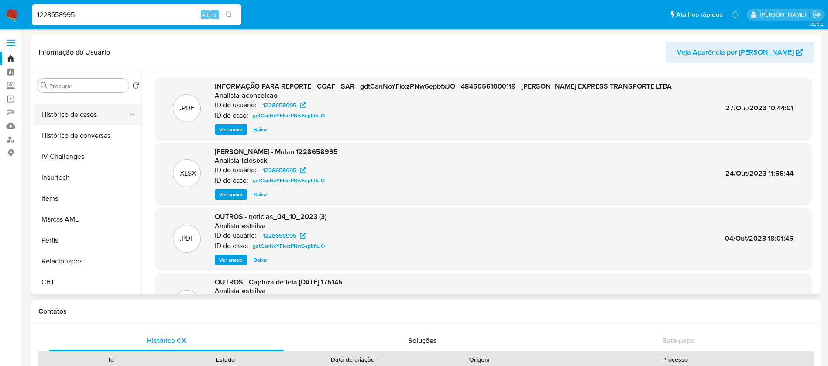
click at [59, 114] on button "Histórico de casos" at bounding box center [85, 114] width 102 height 21
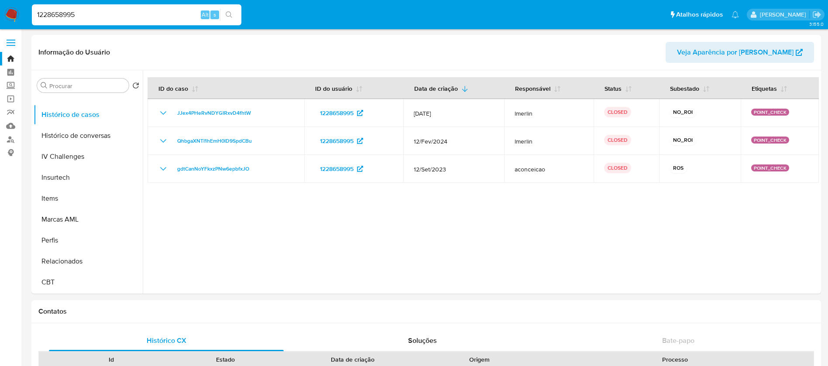
click at [140, 15] on input "1228658995" at bounding box center [137, 14] width 210 height 11
paste input "33548549"
type input "1233548549"
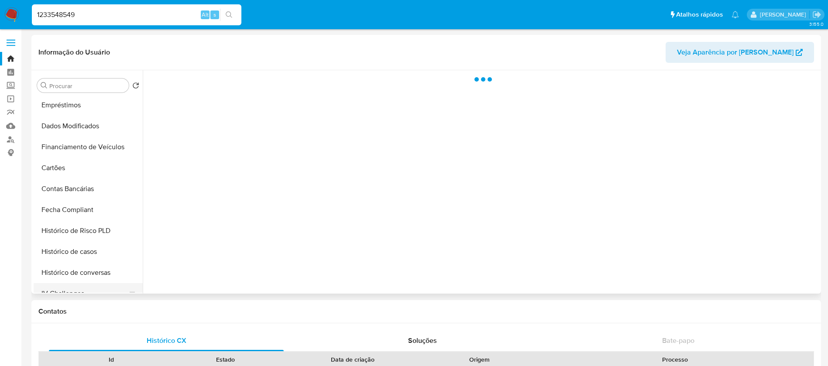
scroll to position [390, 0]
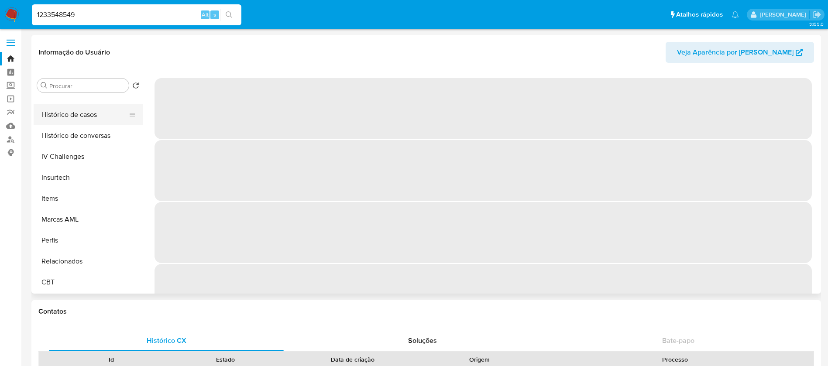
click at [55, 118] on button "Histórico de casos" at bounding box center [85, 114] width 102 height 21
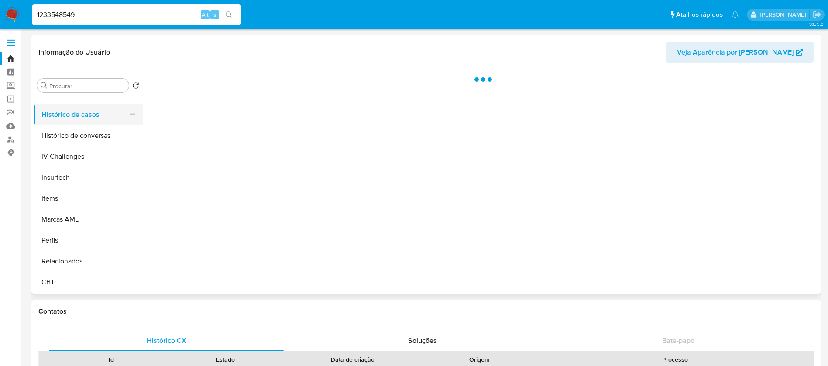
select select "10"
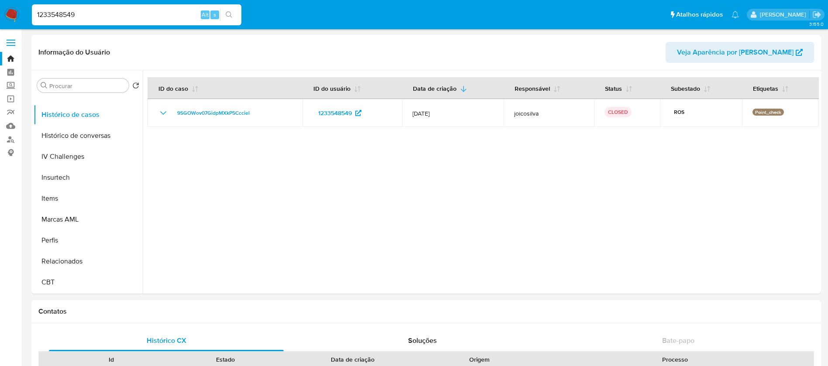
click at [124, 17] on input "1233548549" at bounding box center [137, 14] width 210 height 11
paste input "71317911"
type input "713179119"
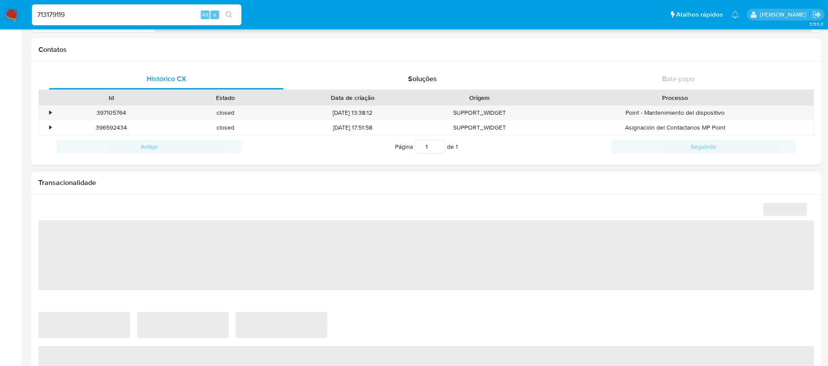
scroll to position [163, 0]
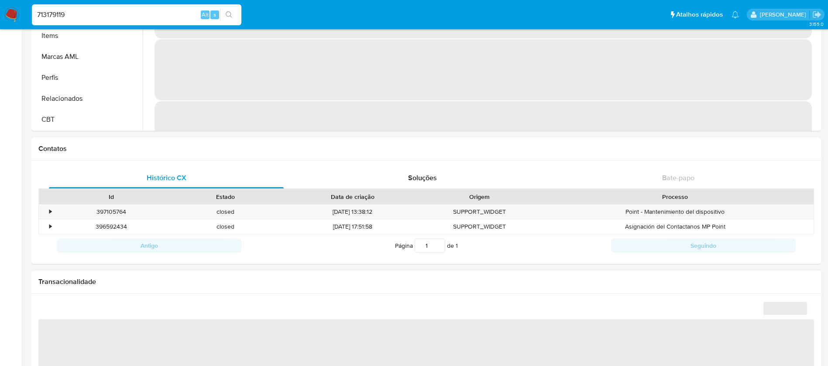
select select "10"
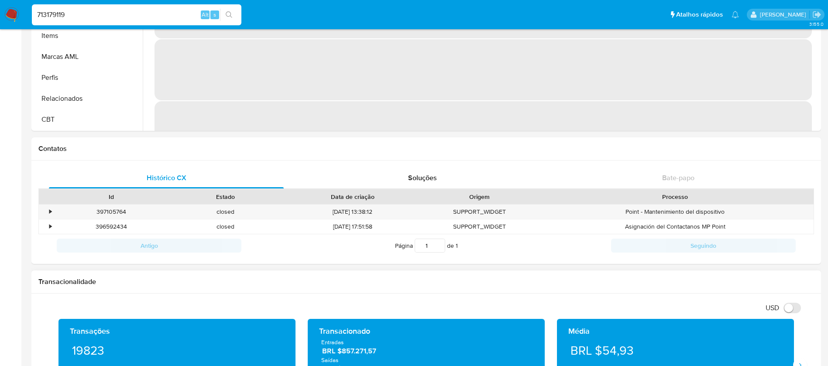
scroll to position [0, 0]
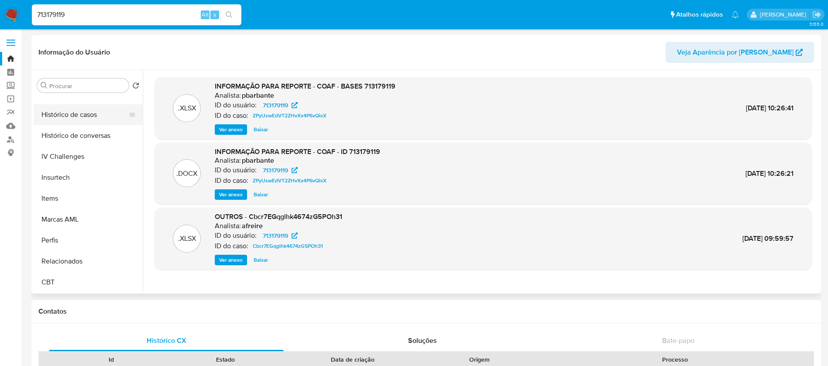
click at [54, 118] on button "Histórico de casos" at bounding box center [85, 114] width 102 height 21
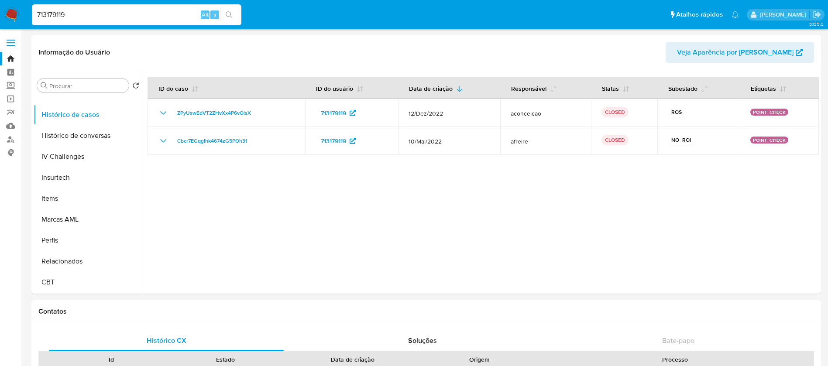
click at [83, 17] on input "713179119" at bounding box center [137, 14] width 210 height 11
paste input "1791024072"
type input "1791024072"
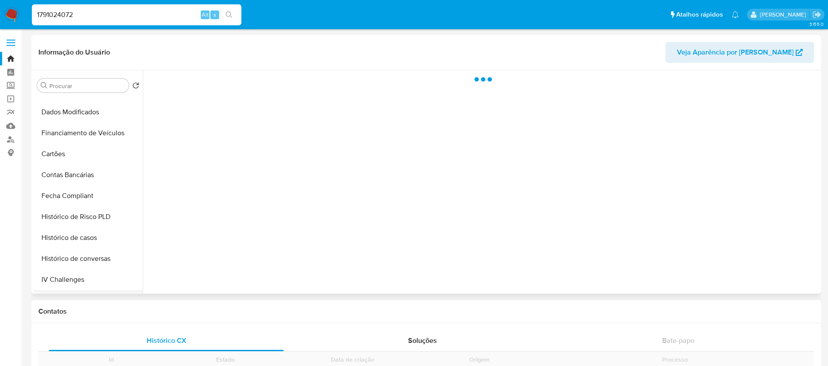
scroll to position [349, 0]
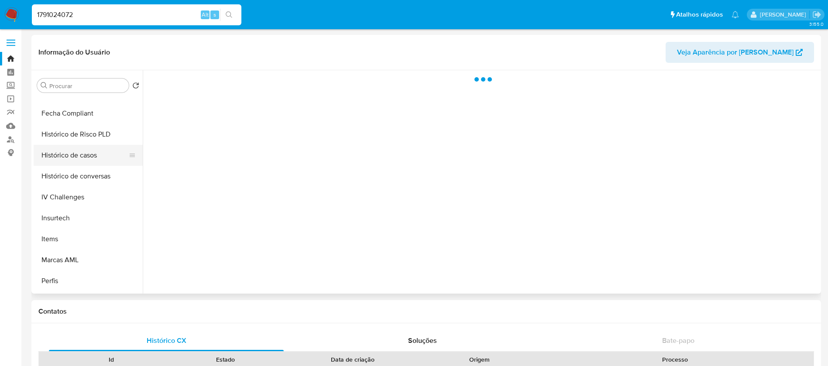
click at [56, 154] on button "Histórico de casos" at bounding box center [85, 155] width 102 height 21
select select "10"
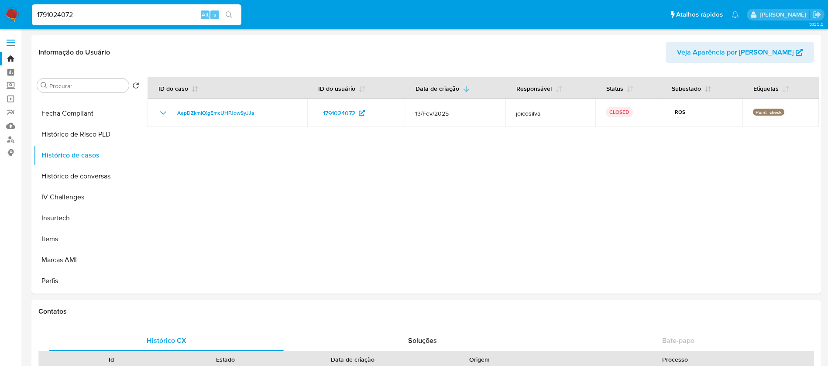
click at [98, 23] on div "1791024072 Alt s" at bounding box center [137, 14] width 210 height 21
click at [98, 18] on input "1791024072" at bounding box center [137, 14] width 210 height 11
drag, startPoint x: 98, startPoint y: 18, endPoint x: 89, endPoint y: 19, distance: 8.8
click at [97, 18] on input "1791024072" at bounding box center [137, 14] width 210 height 11
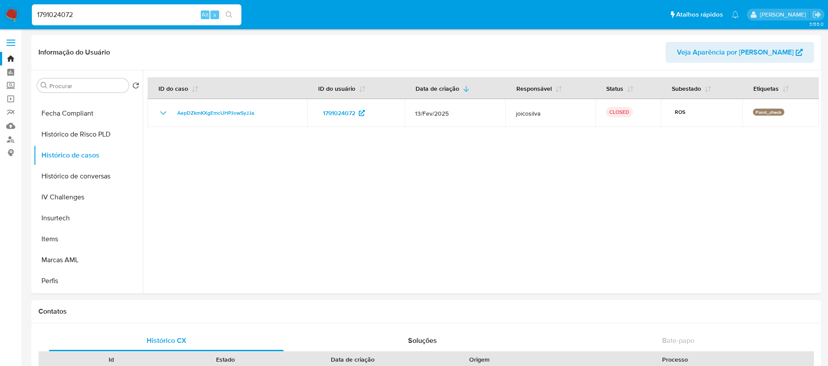
paste input "13465186"
type input "1134651862"
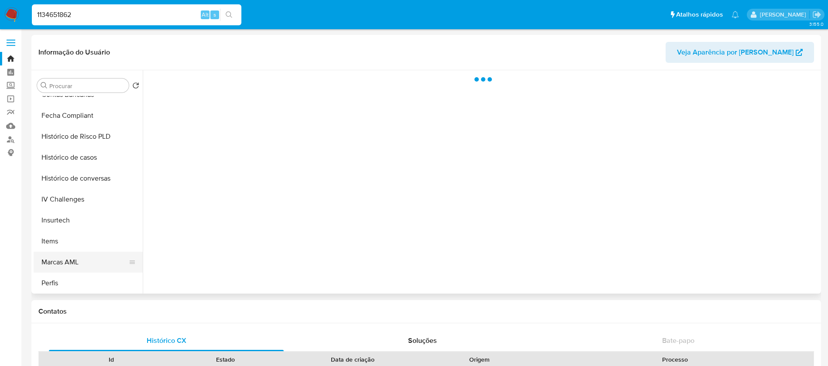
scroll to position [390, 0]
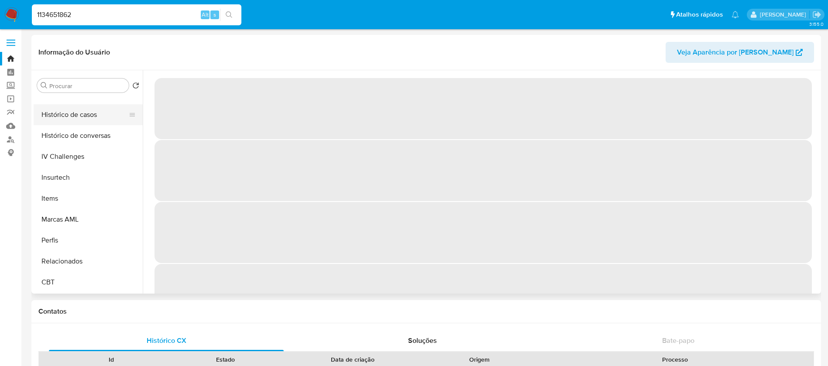
select select "10"
click at [59, 119] on button "Histórico de casos" at bounding box center [85, 114] width 102 height 21
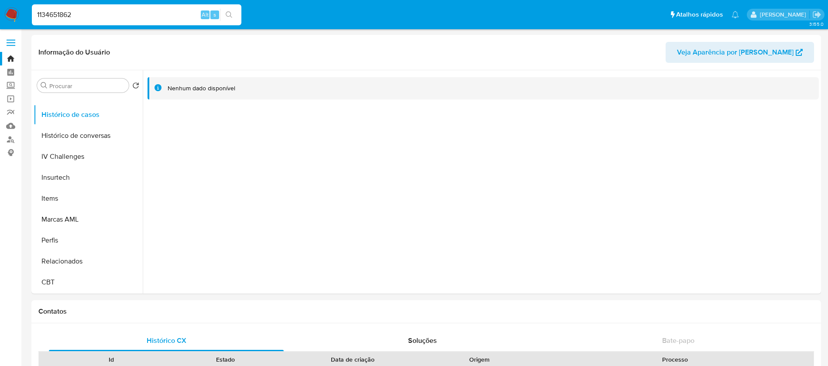
click at [95, 22] on div "1134651862 Alt s" at bounding box center [137, 14] width 210 height 21
click at [79, 14] on input "1134651862" at bounding box center [137, 14] width 210 height 11
paste input "000960347"
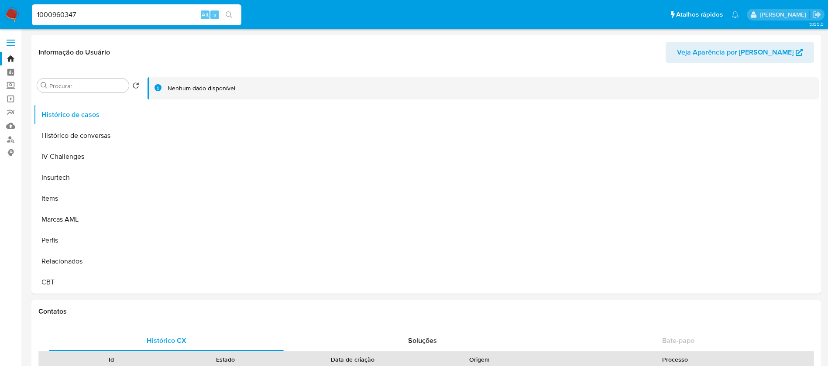
type input "1000960347"
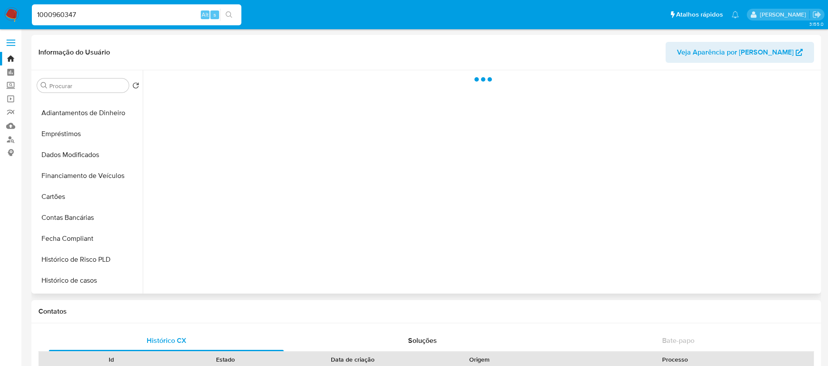
scroll to position [390, 0]
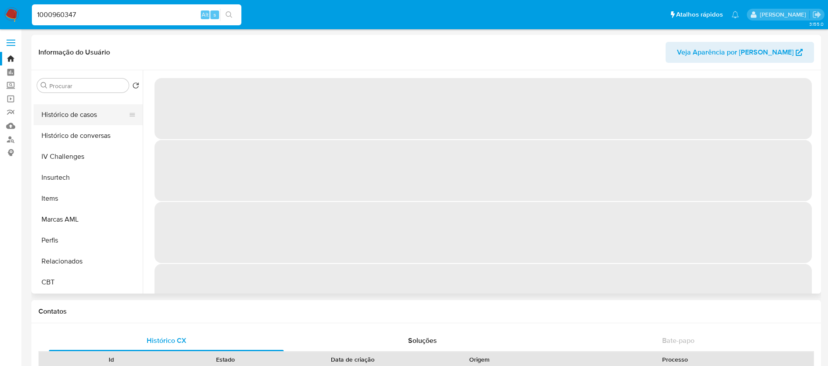
click at [62, 118] on button "Histórico de casos" at bounding box center [85, 114] width 102 height 21
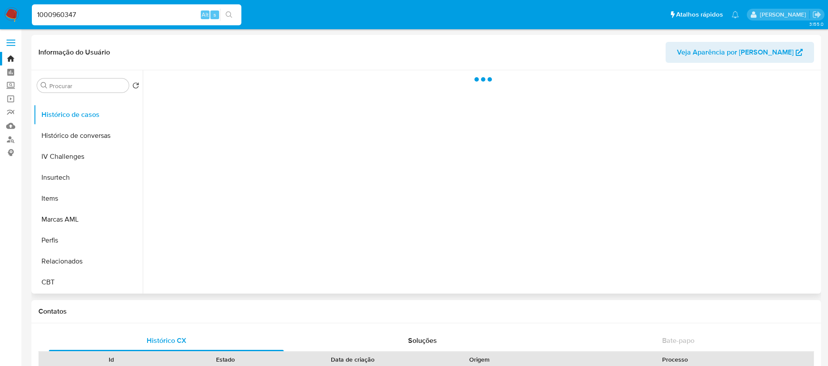
select select "10"
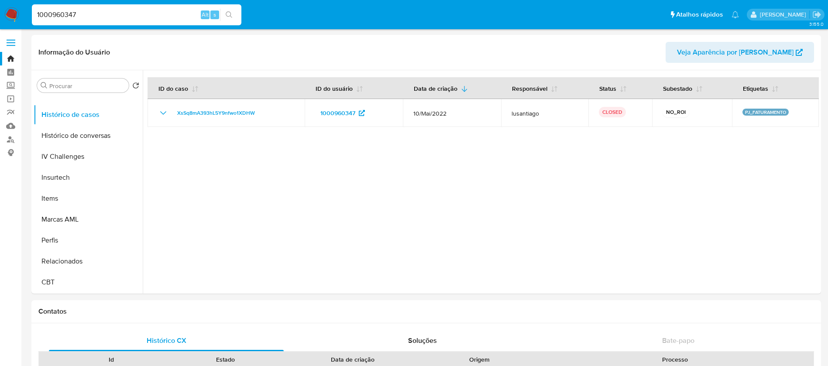
click at [103, 17] on input "1000960347" at bounding box center [137, 14] width 210 height 11
paste input "148235964"
type input "1148235964"
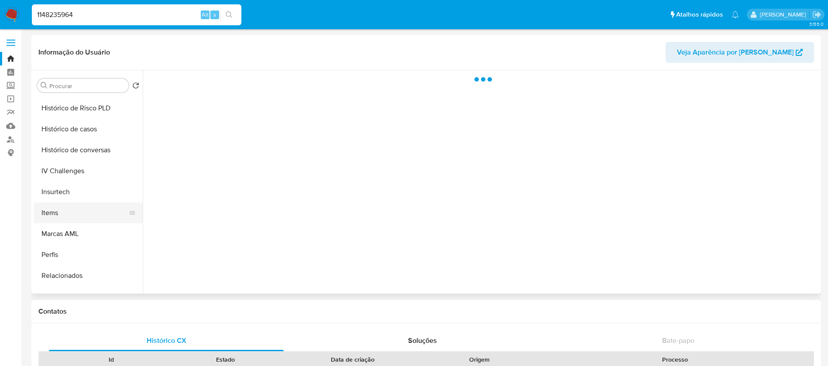
scroll to position [390, 0]
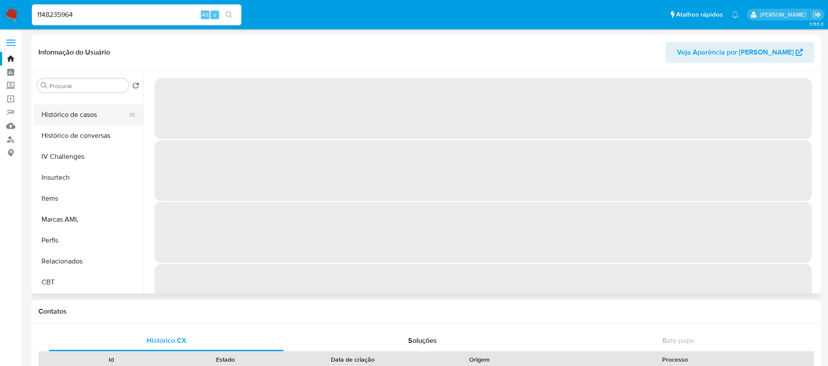
click at [58, 116] on button "Histórico de casos" at bounding box center [85, 114] width 102 height 21
select select "10"
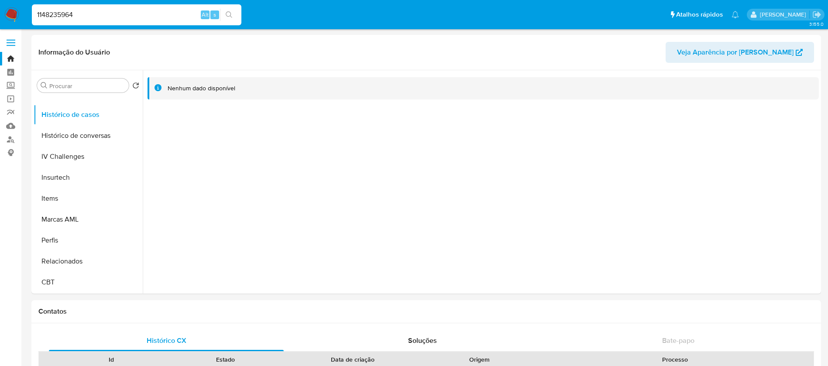
click at [128, 13] on input "1148235964" at bounding box center [137, 14] width 210 height 11
paste input "63612222"
type input "1163612222"
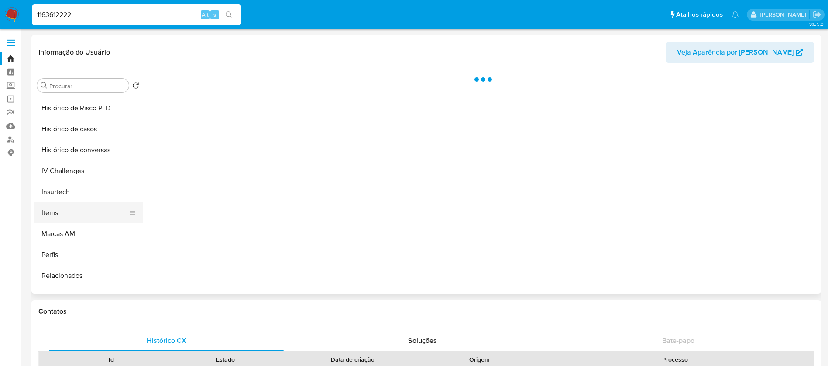
scroll to position [390, 0]
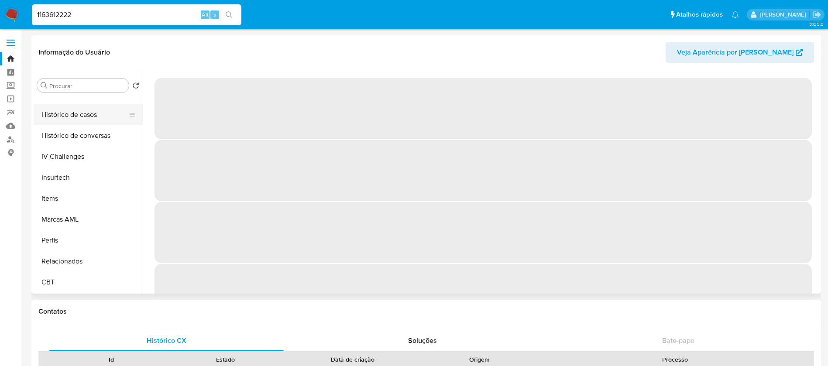
click at [58, 118] on button "Histórico de casos" at bounding box center [85, 114] width 102 height 21
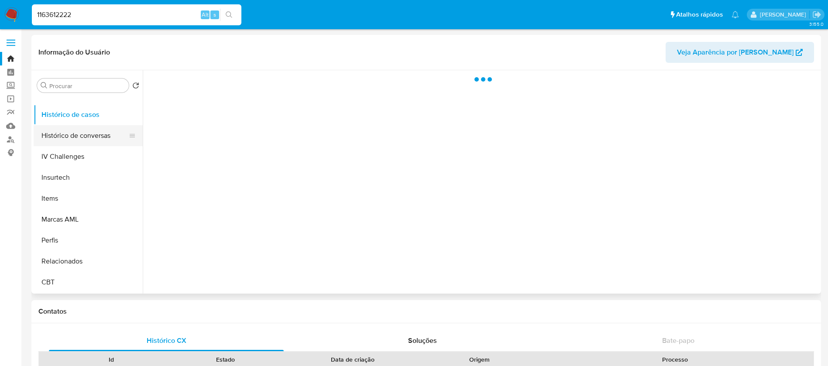
select select "10"
